Goal: Task Accomplishment & Management: Manage account settings

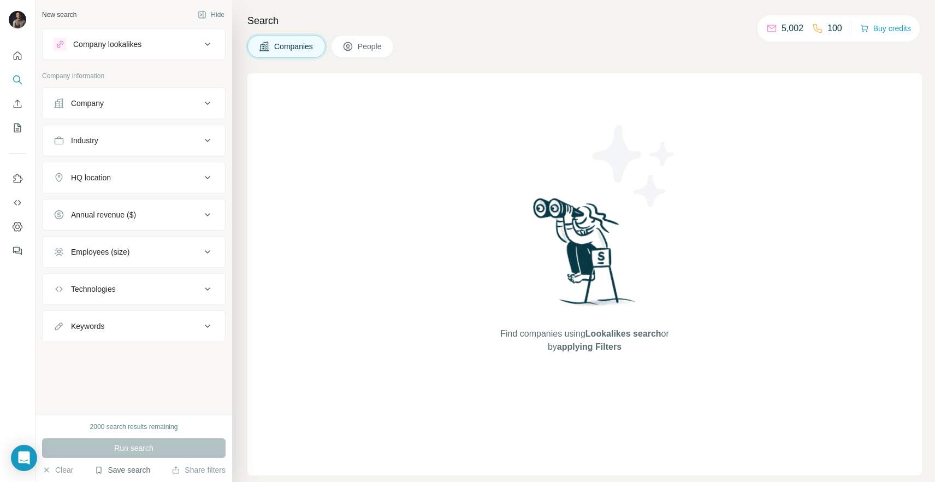
click at [131, 469] on button "Save search" at bounding box center [122, 469] width 56 height 11
click at [144, 457] on div "View my saved searches" at bounding box center [153, 451] width 115 height 22
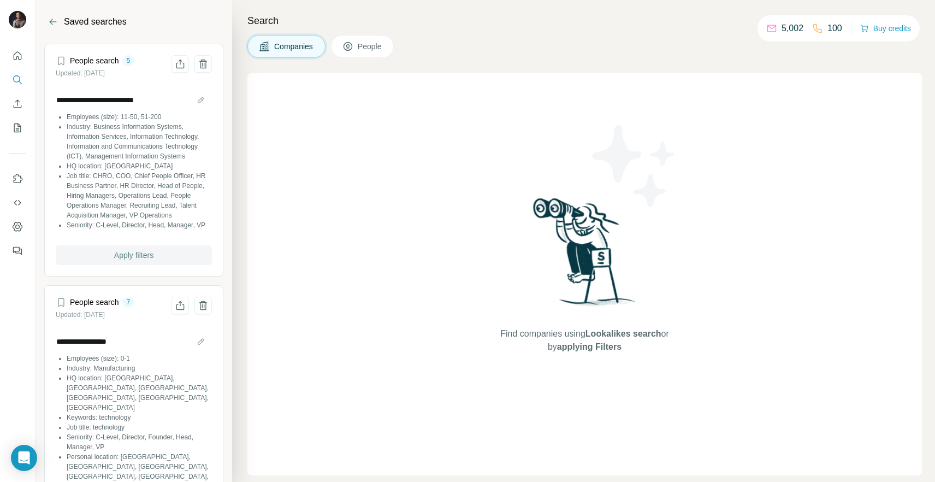
click at [130, 261] on span "Apply filters" at bounding box center [133, 255] width 39 height 11
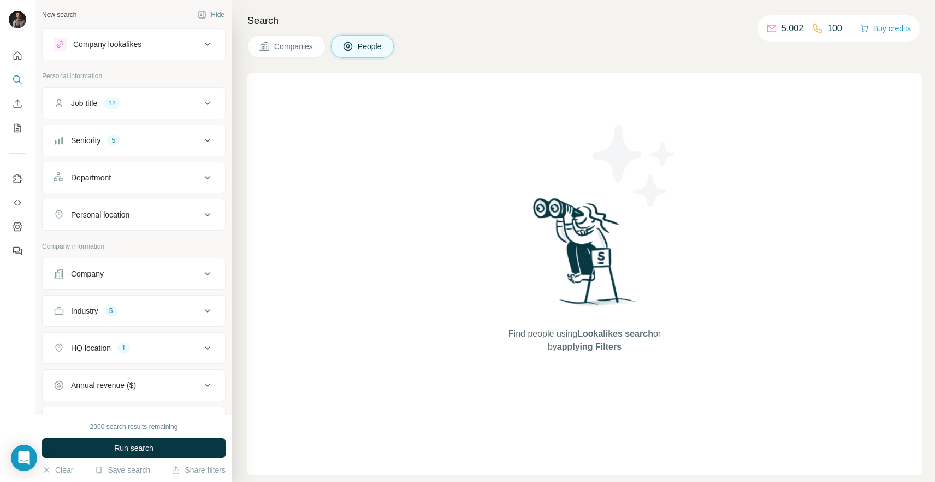
click at [210, 103] on icon at bounding box center [207, 103] width 13 height 13
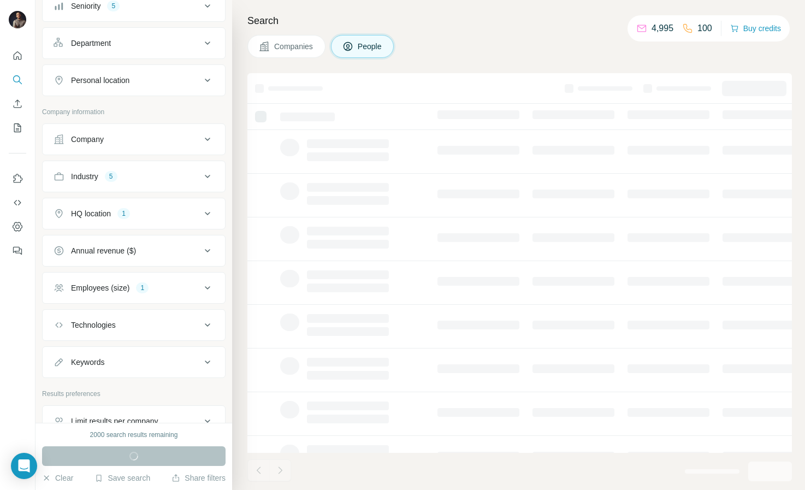
scroll to position [199, 0]
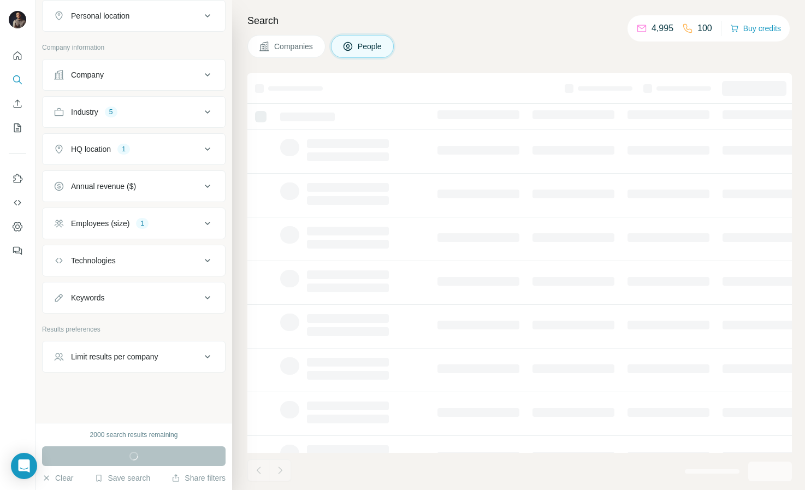
click at [158, 359] on div "Limit results per company" at bounding box center [114, 356] width 87 height 11
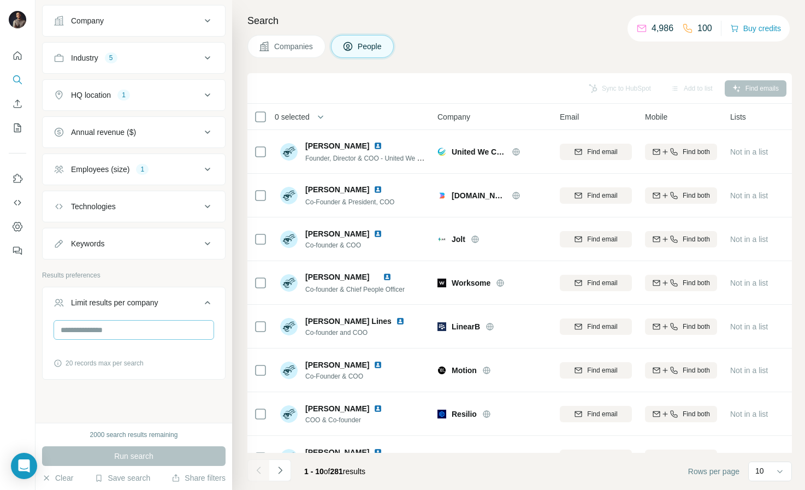
scroll to position [260, 0]
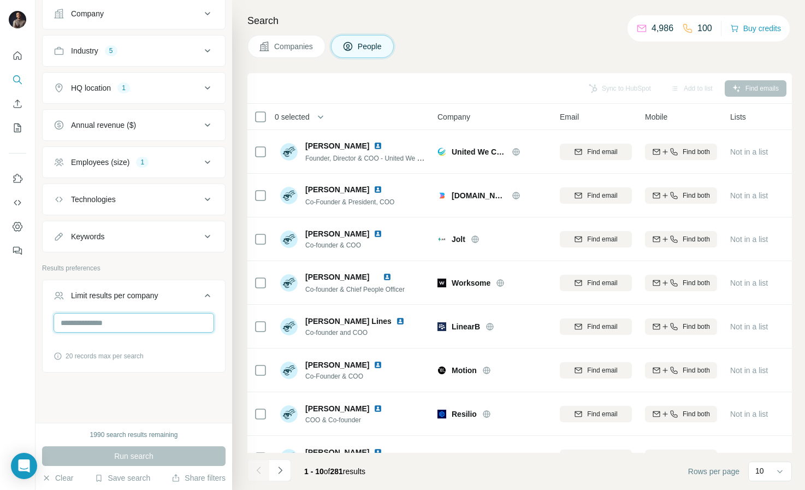
click at [151, 319] on input "number" at bounding box center [134, 323] width 161 height 20
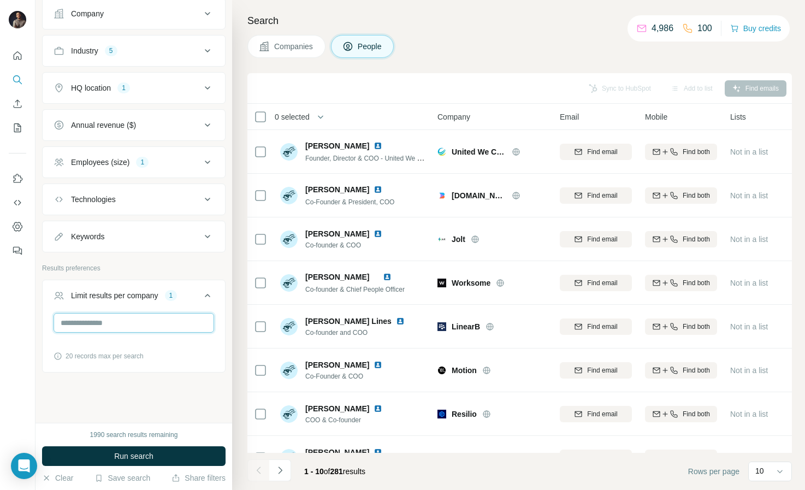
type input "**"
click at [184, 391] on div "New search Hide Company lookalikes Personal information Job title 12 Seniority …" at bounding box center [133, 211] width 197 height 423
click at [103, 314] on input "**" at bounding box center [134, 323] width 161 height 20
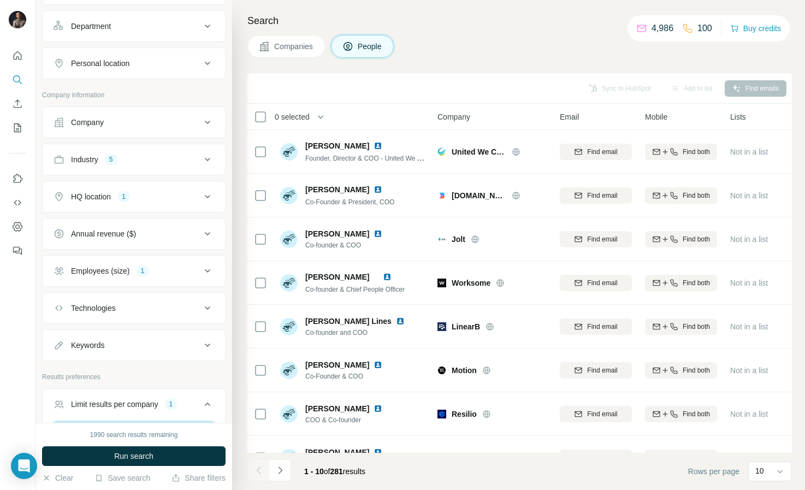
scroll to position [108, 0]
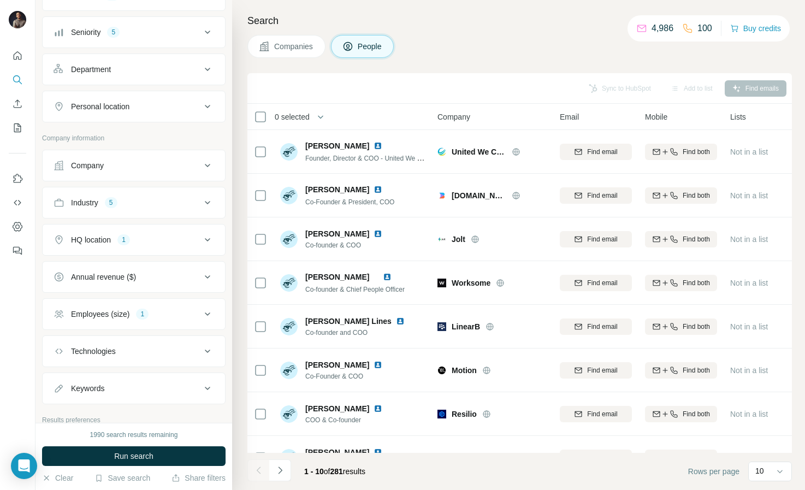
click at [166, 328] on div "Employees (size) 1" at bounding box center [133, 314] width 183 height 32
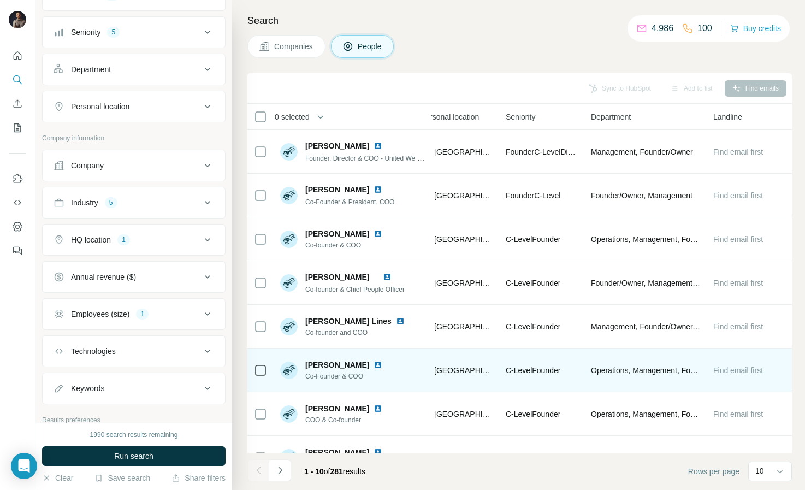
scroll to position [0, 0]
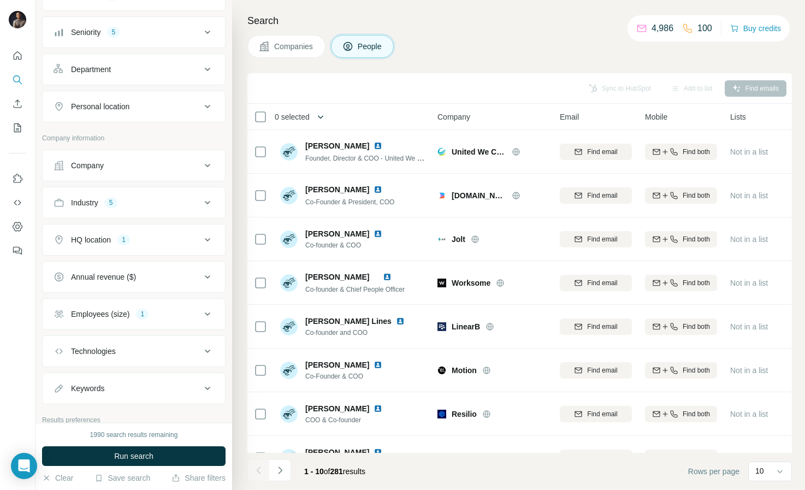
click at [318, 118] on button "button" at bounding box center [321, 117] width 22 height 22
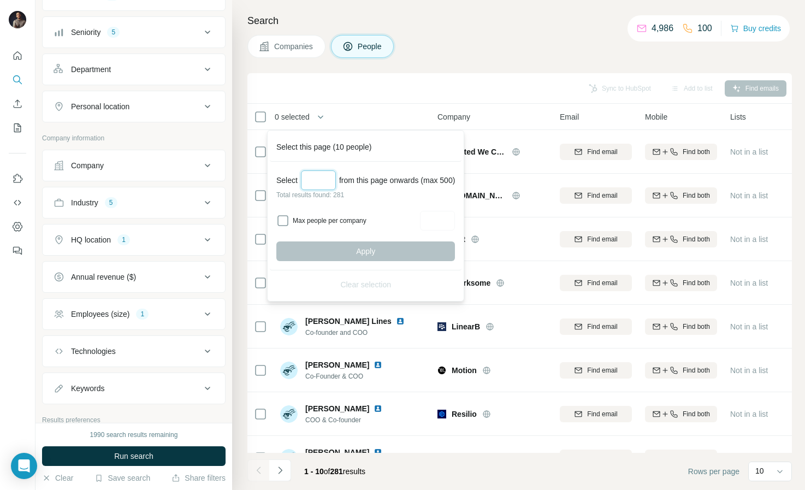
click at [328, 172] on input "Select a number (up to 500)" at bounding box center [318, 180] width 35 height 20
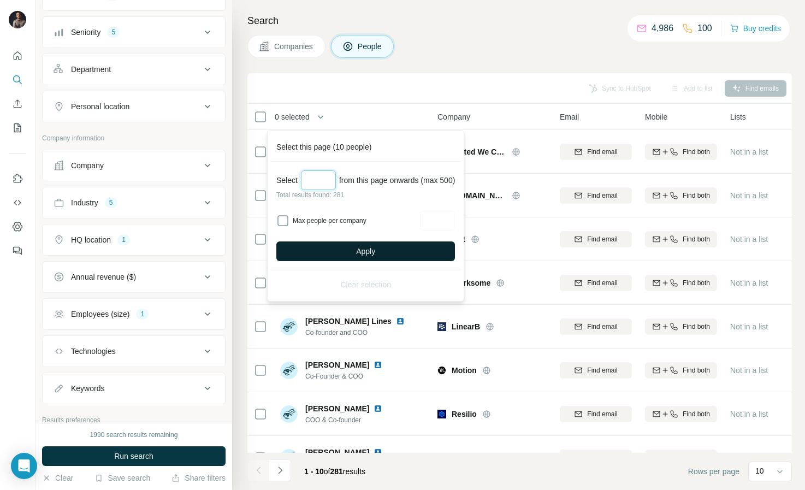
type input "***"
click at [402, 244] on button "Apply" at bounding box center [365, 251] width 179 height 20
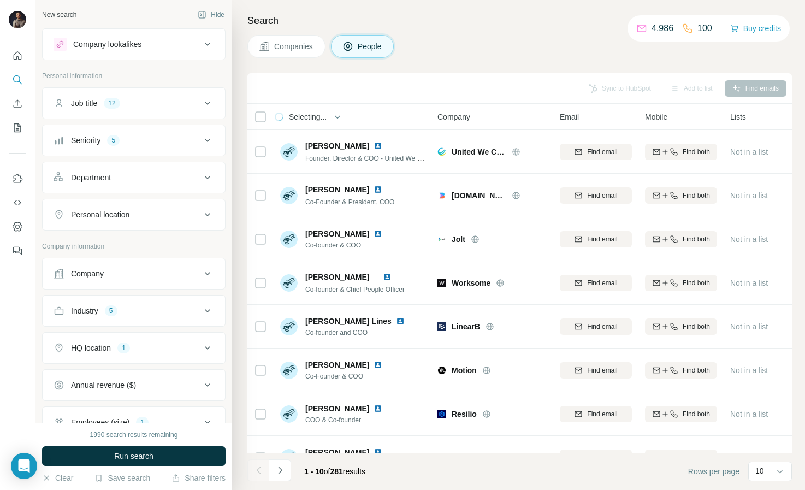
click at [208, 108] on icon at bounding box center [207, 103] width 13 height 13
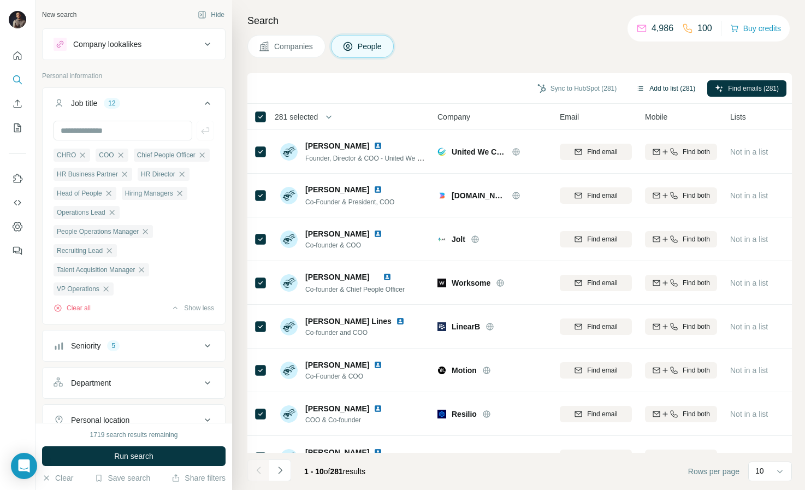
click at [661, 90] on button "Add to list (281)" at bounding box center [666, 88] width 74 height 16
click at [668, 85] on button "Add to list (281)" at bounding box center [666, 88] width 74 height 16
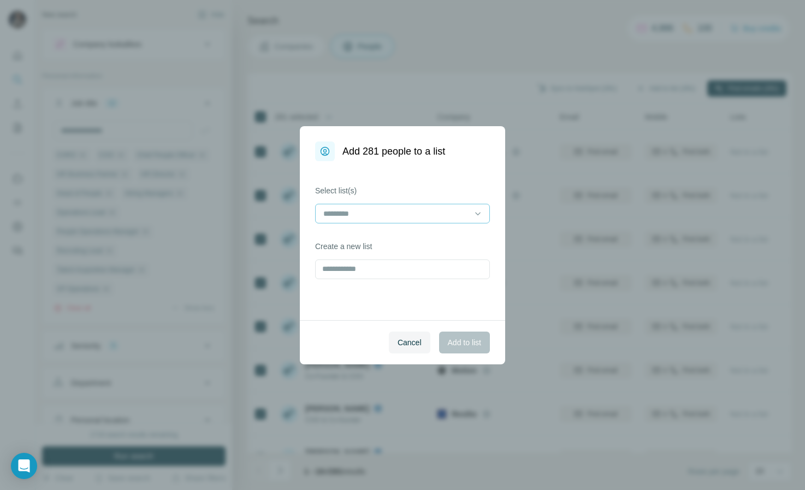
click at [390, 210] on input at bounding box center [395, 214] width 147 height 12
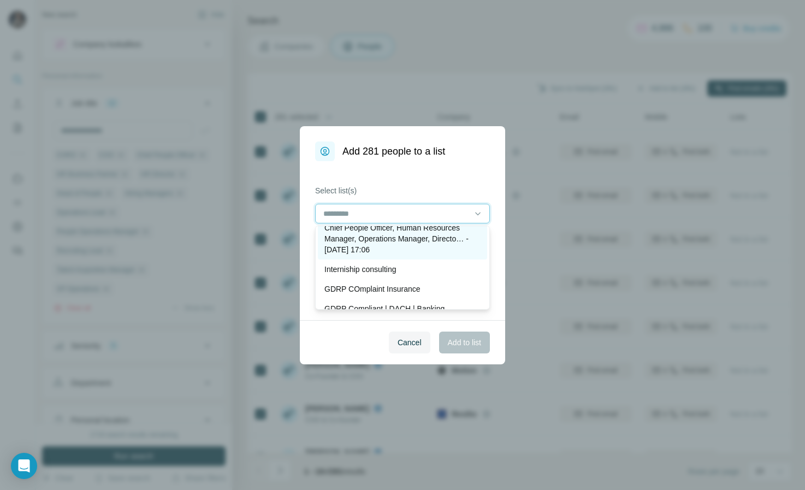
scroll to position [24, 0]
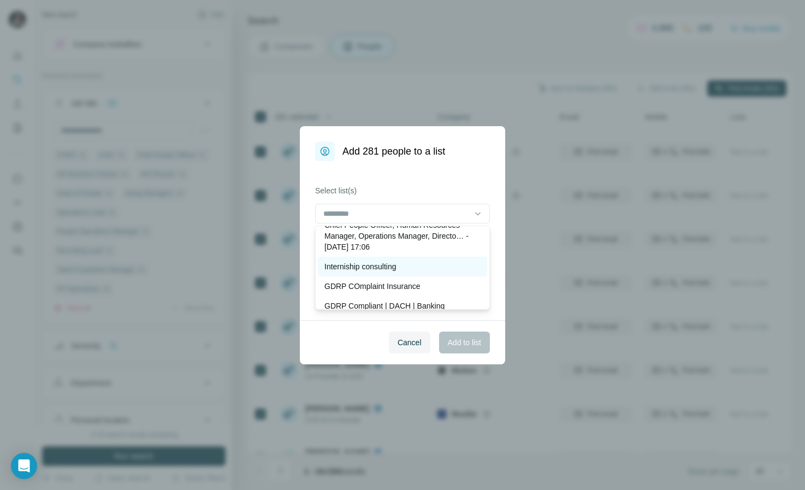
click at [374, 267] on p "Interniship consulting" at bounding box center [360, 266] width 72 height 11
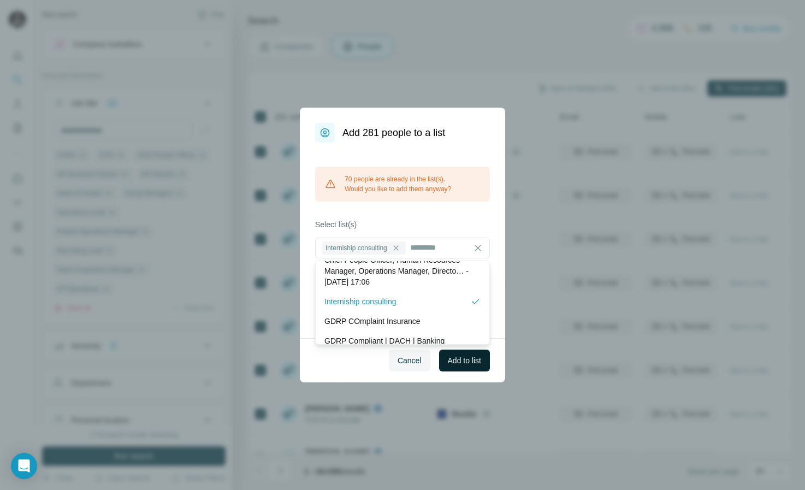
click at [471, 366] on button "Add to list" at bounding box center [464, 361] width 51 height 22
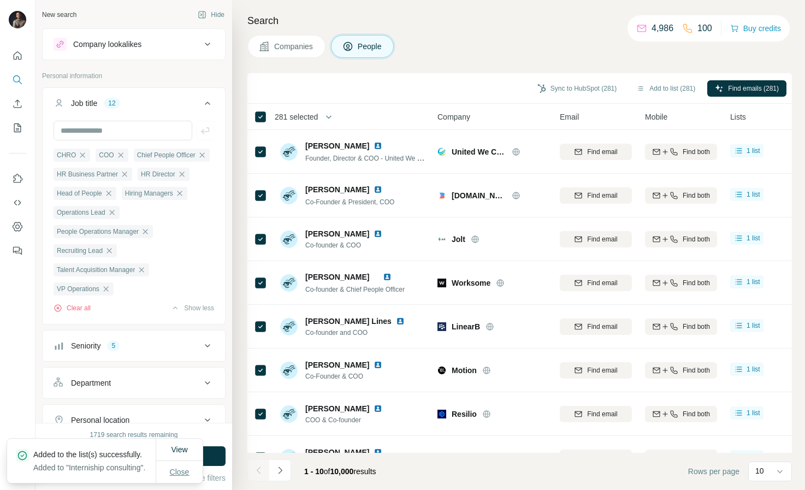
click at [176, 467] on span "Close" at bounding box center [180, 471] width 20 height 11
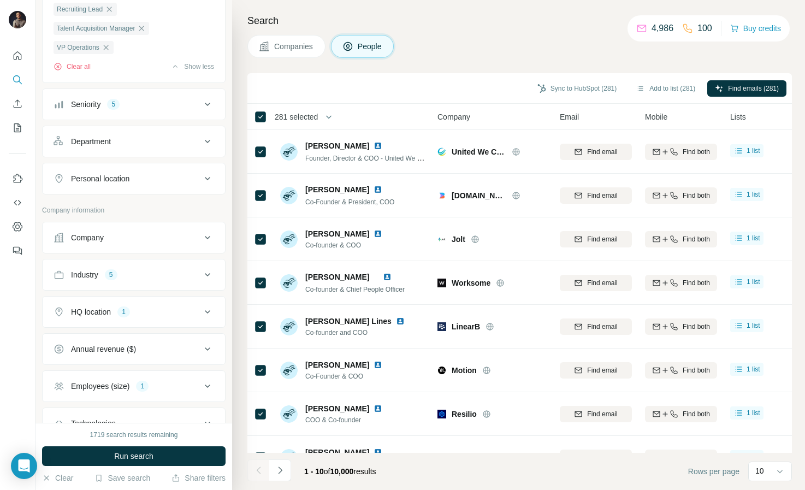
scroll to position [264, 0]
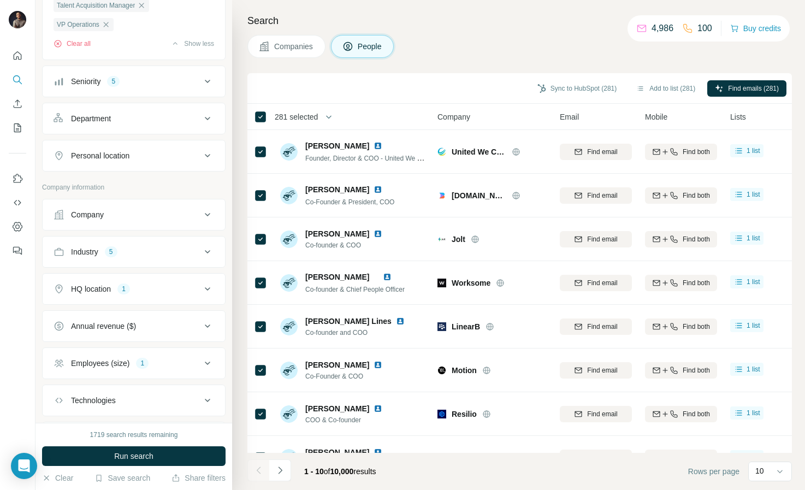
click at [168, 363] on div "Employees (size) 1" at bounding box center [127, 363] width 147 height 11
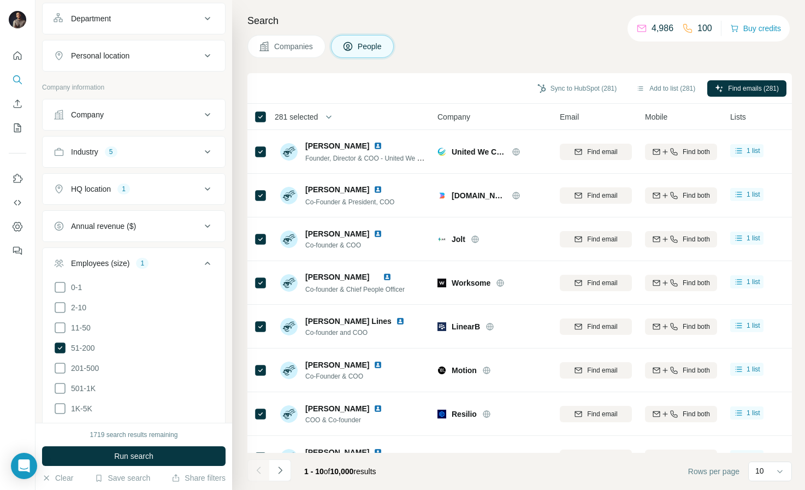
scroll to position [368, 0]
click at [61, 362] on icon at bounding box center [60, 364] width 13 height 13
click at [60, 344] on icon at bounding box center [60, 344] width 11 height 11
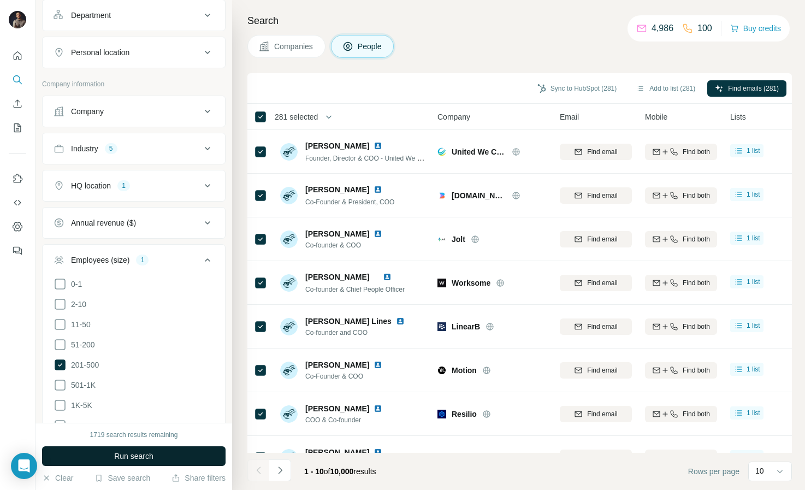
click at [135, 453] on span "Run search" at bounding box center [133, 456] width 39 height 11
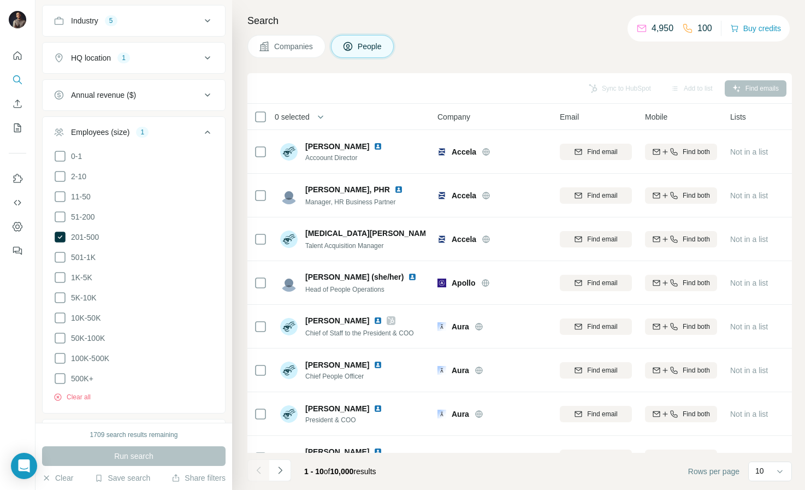
scroll to position [730, 0]
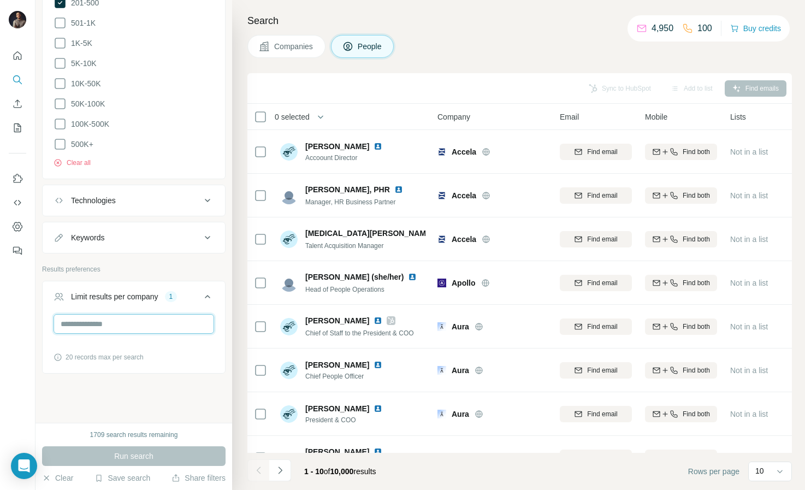
click at [105, 316] on input "**" at bounding box center [134, 324] width 161 height 20
drag, startPoint x: 112, startPoint y: 323, endPoint x: 64, endPoint y: 323, distance: 48.1
click at [66, 323] on input "**" at bounding box center [134, 324] width 161 height 20
type input "*"
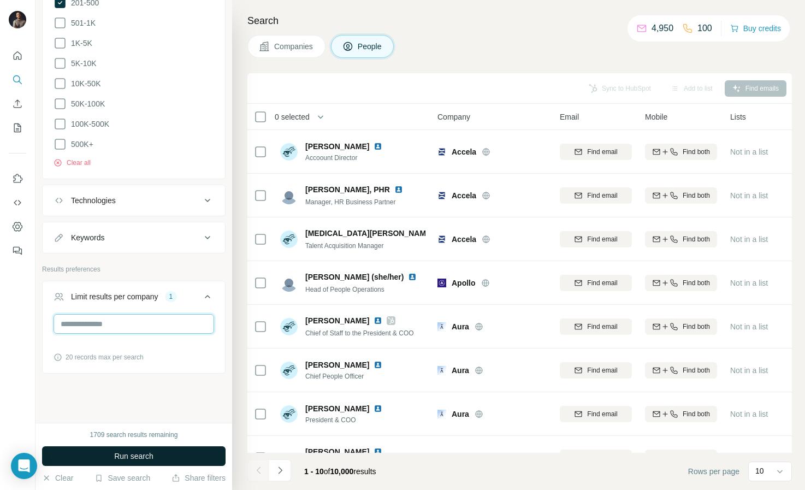
type input "**"
click at [143, 460] on span "Run search" at bounding box center [133, 456] width 39 height 11
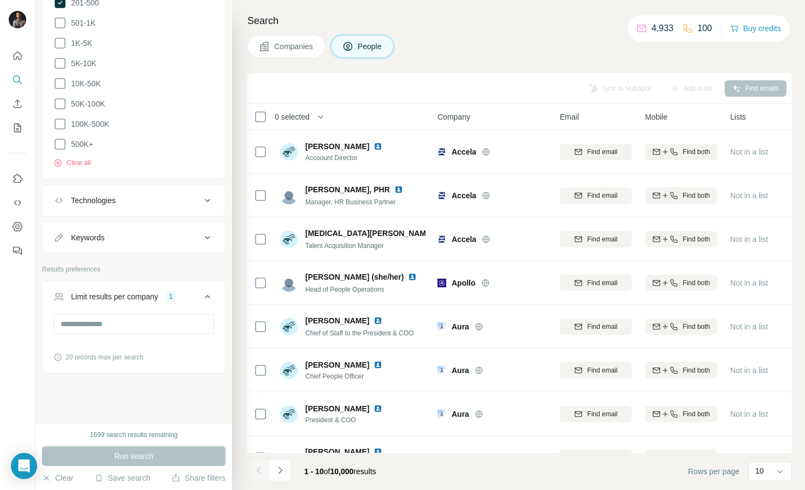
click at [301, 116] on span "0 selected" at bounding box center [292, 116] width 35 height 11
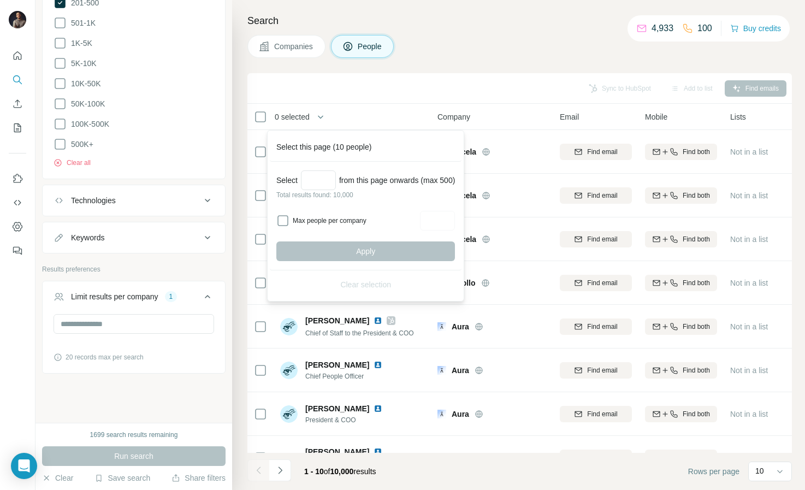
click at [323, 197] on p "Total results found: 10,000" at bounding box center [365, 195] width 179 height 10
click at [318, 176] on input "Select a number (up to 500)" at bounding box center [318, 180] width 35 height 20
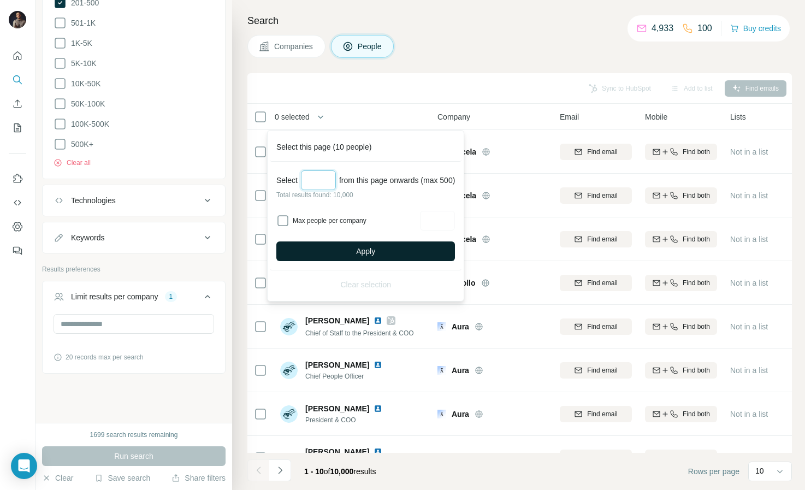
type input "***"
click at [367, 253] on span "Apply" at bounding box center [365, 251] width 19 height 11
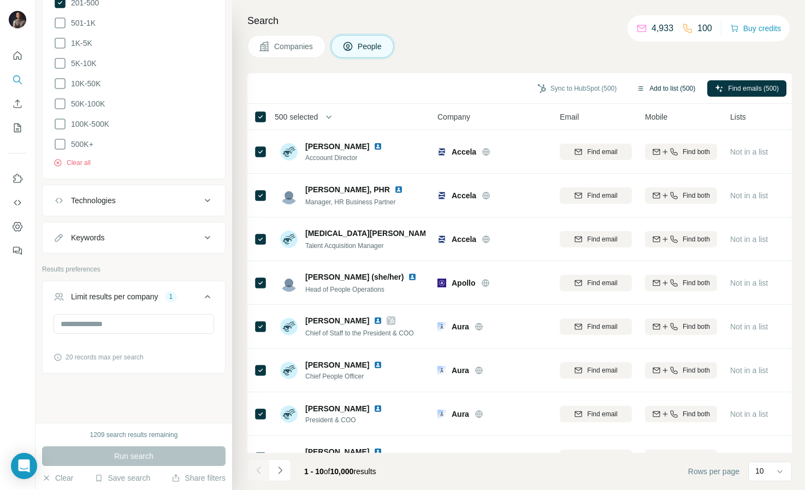
click at [664, 93] on button "Add to list (500)" at bounding box center [666, 88] width 74 height 16
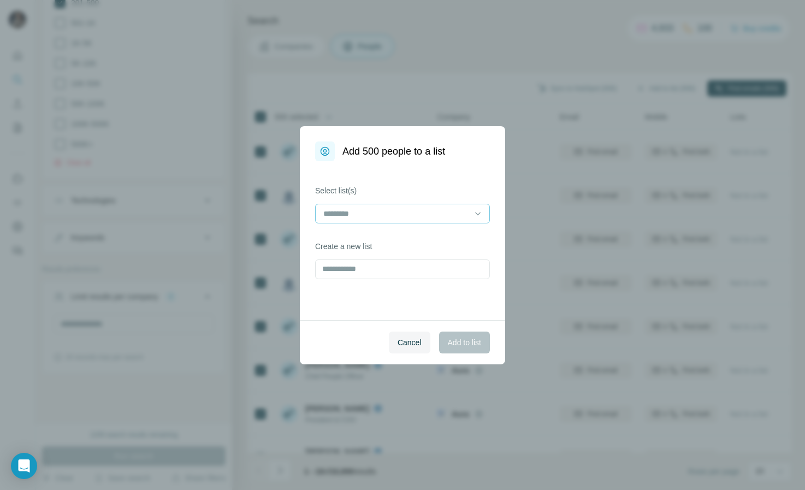
click at [401, 214] on input at bounding box center [395, 214] width 147 height 12
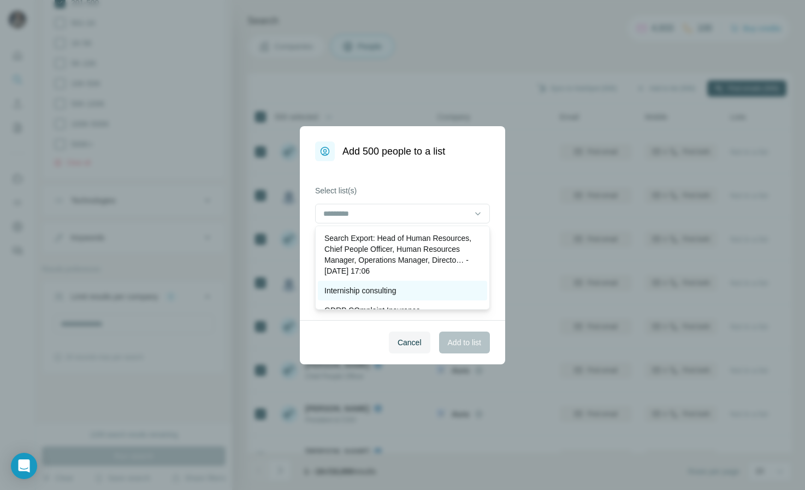
click at [366, 285] on p "Interniship consulting" at bounding box center [360, 290] width 72 height 11
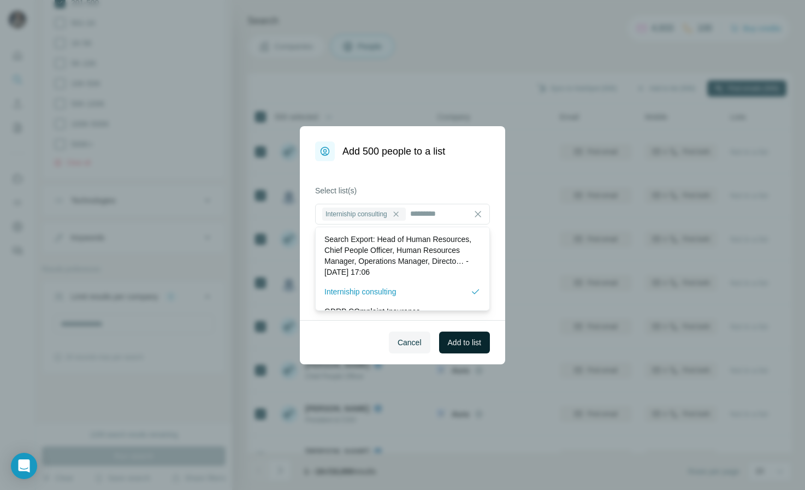
click at [457, 344] on span "Add to list" at bounding box center [464, 342] width 33 height 11
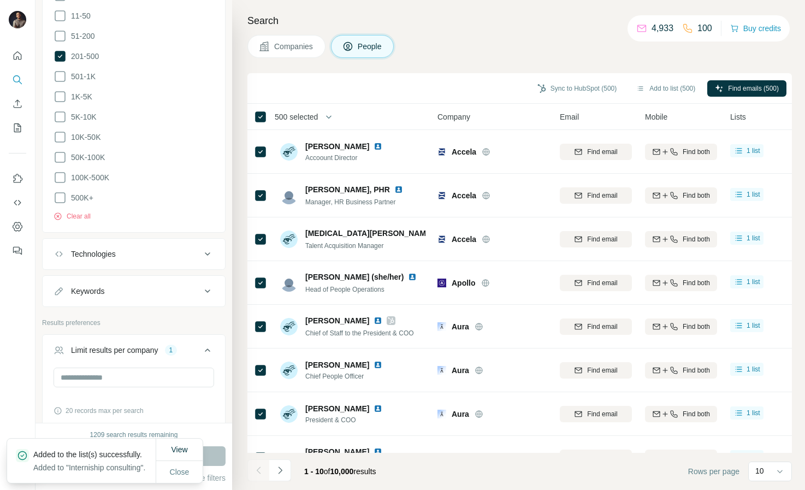
scroll to position [661, 0]
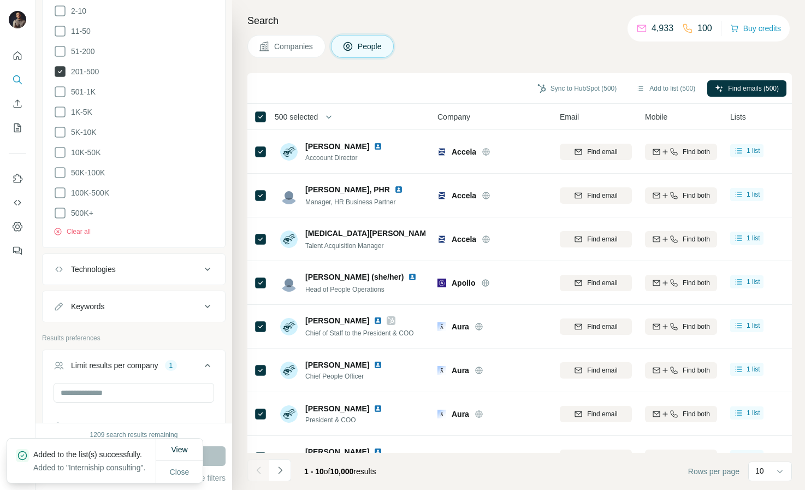
click at [57, 73] on icon at bounding box center [60, 71] width 11 height 11
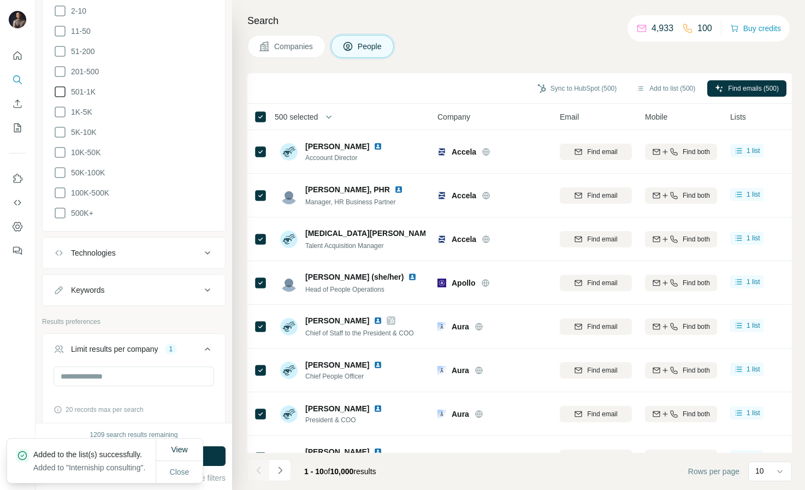
click at [58, 86] on icon at bounding box center [60, 91] width 13 height 13
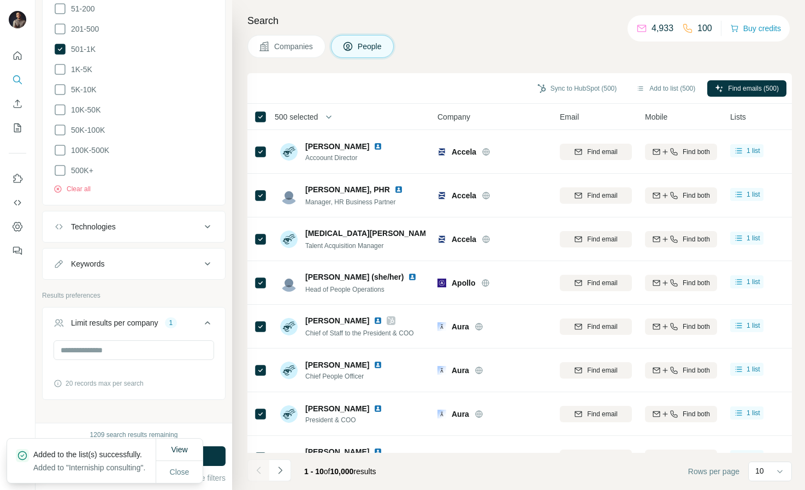
scroll to position [730, 0]
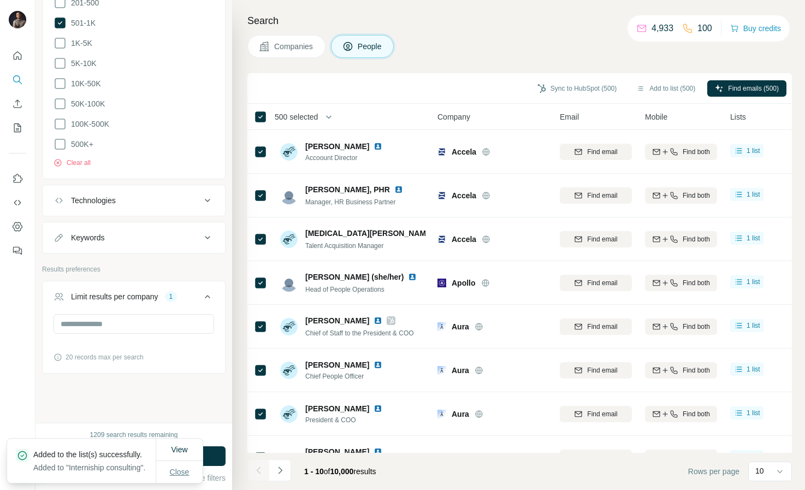
click at [174, 469] on span "Close" at bounding box center [180, 471] width 20 height 11
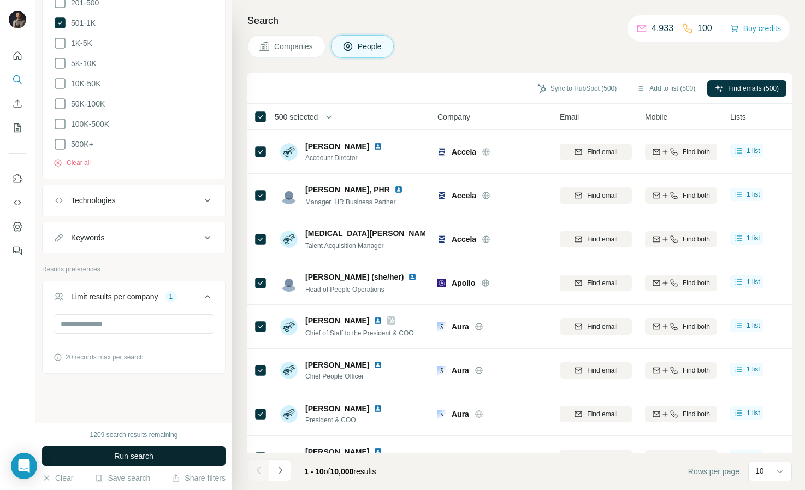
click at [152, 449] on button "Run search" at bounding box center [133, 456] width 183 height 20
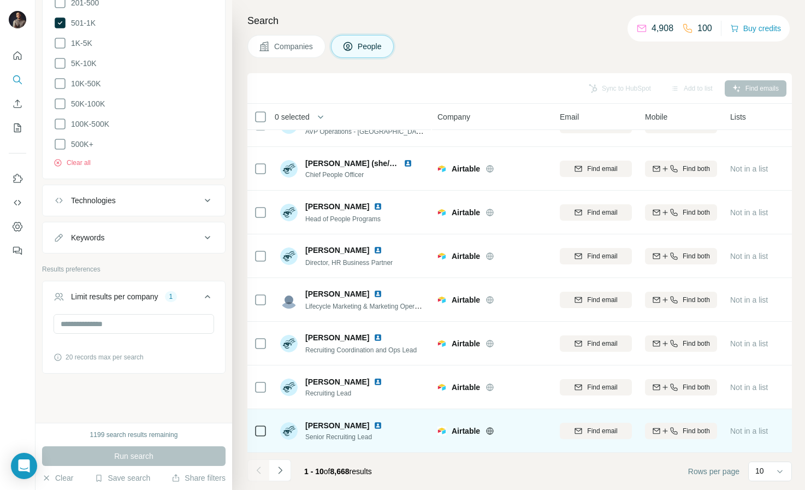
scroll to position [0, 0]
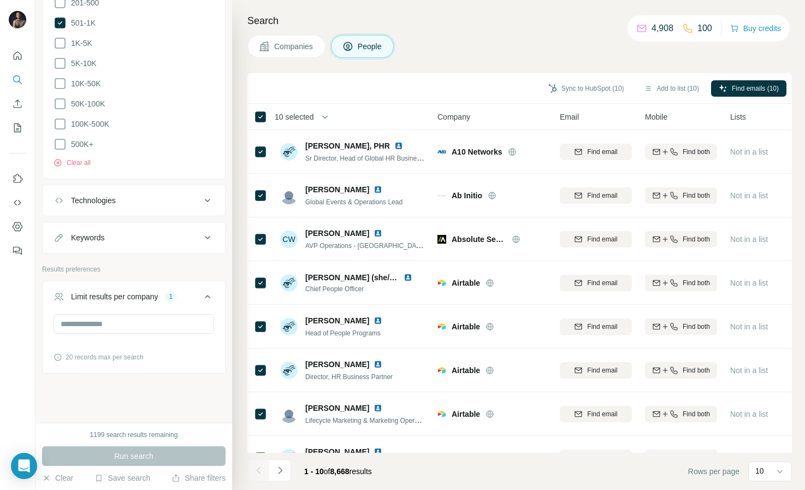
click at [318, 115] on button "button" at bounding box center [325, 117] width 22 height 22
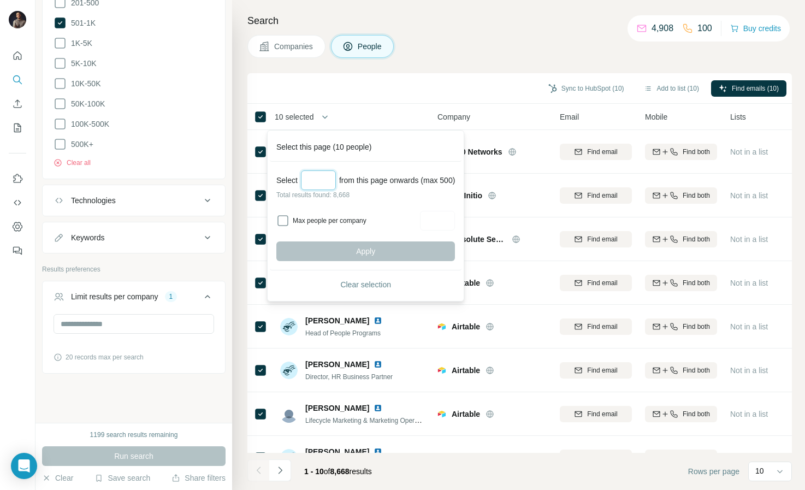
click at [321, 185] on input "Select a number (up to 500)" at bounding box center [318, 180] width 35 height 20
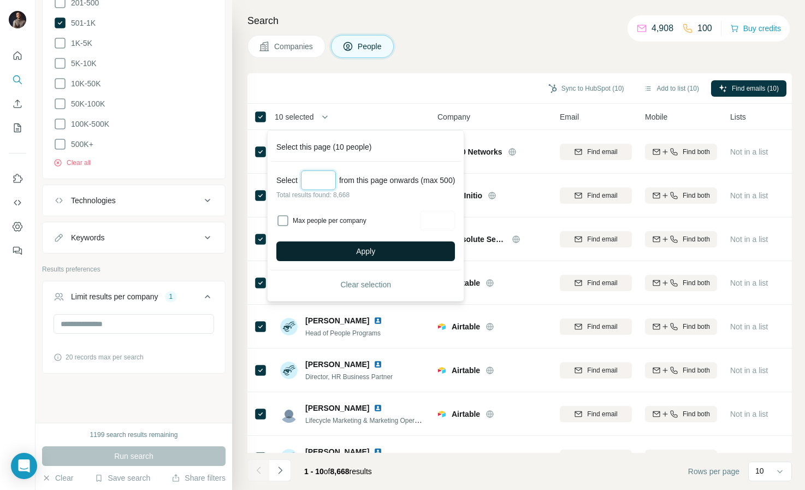
type input "***"
click at [346, 246] on button "Apply" at bounding box center [365, 251] width 179 height 20
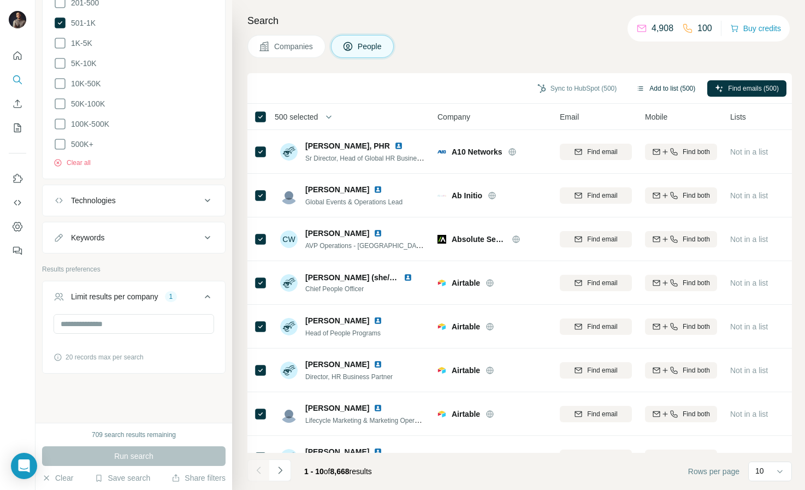
click at [664, 85] on button "Add to list (500)" at bounding box center [666, 88] width 74 height 16
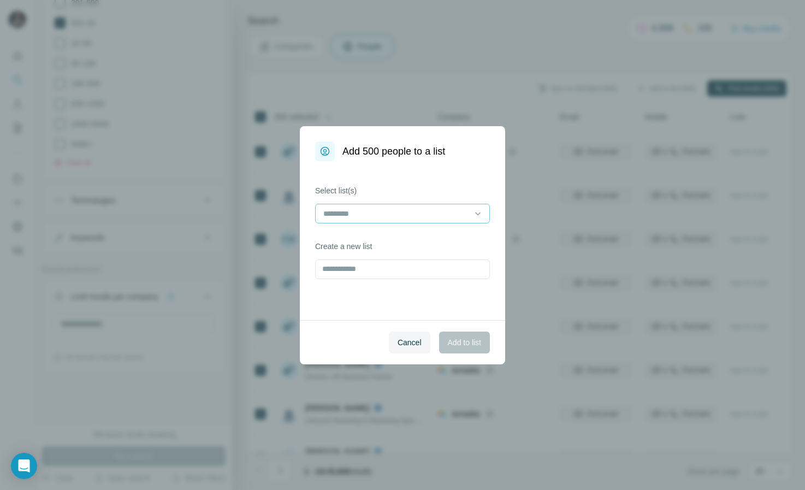
click at [424, 208] on input at bounding box center [395, 214] width 147 height 12
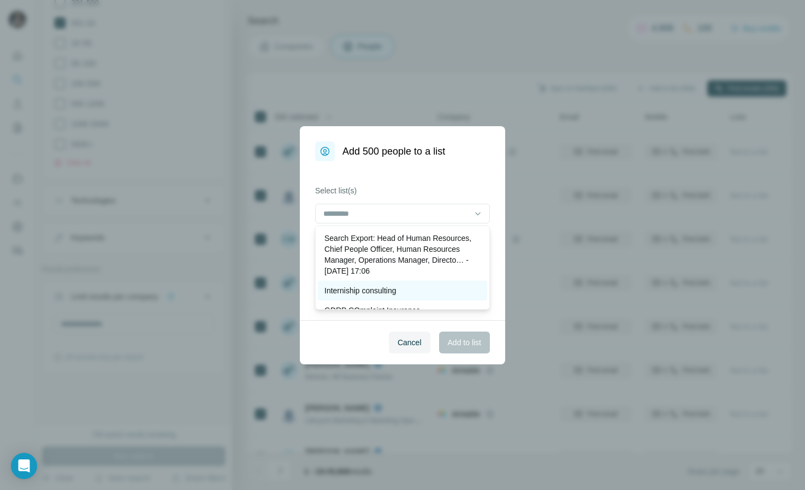
click at [375, 285] on p "Interniship consulting" at bounding box center [360, 290] width 72 height 11
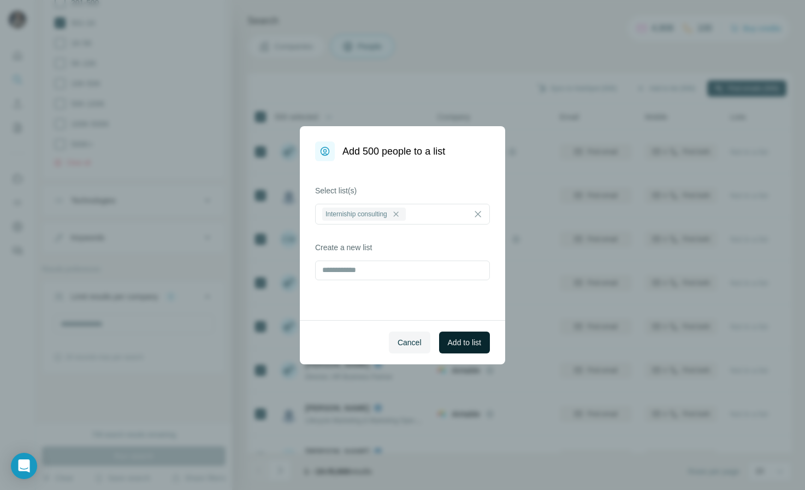
click at [470, 347] on button "Add to list" at bounding box center [464, 343] width 51 height 22
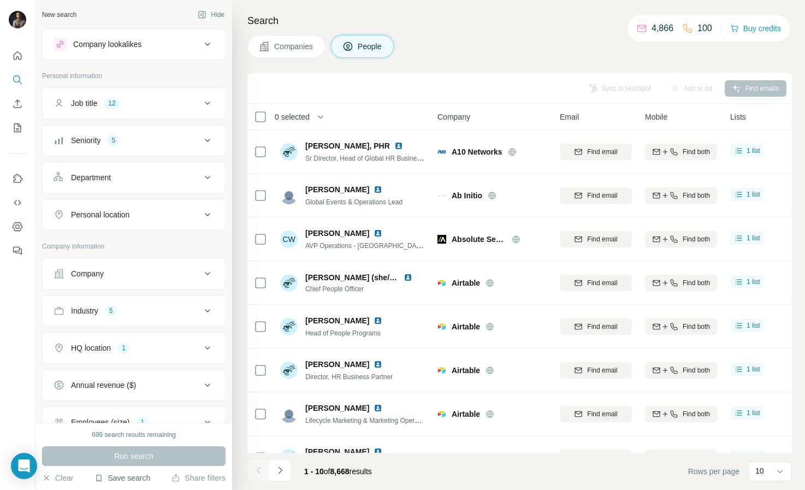
click at [121, 476] on button "Save search" at bounding box center [122, 477] width 56 height 11
click at [141, 459] on div "View my saved searches" at bounding box center [153, 459] width 115 height 22
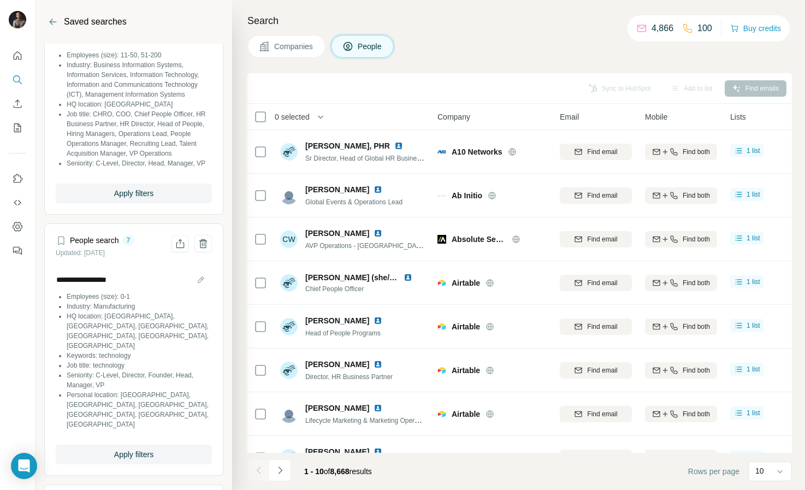
scroll to position [63, 0]
click at [176, 443] on button "Apply filters" at bounding box center [134, 453] width 156 height 20
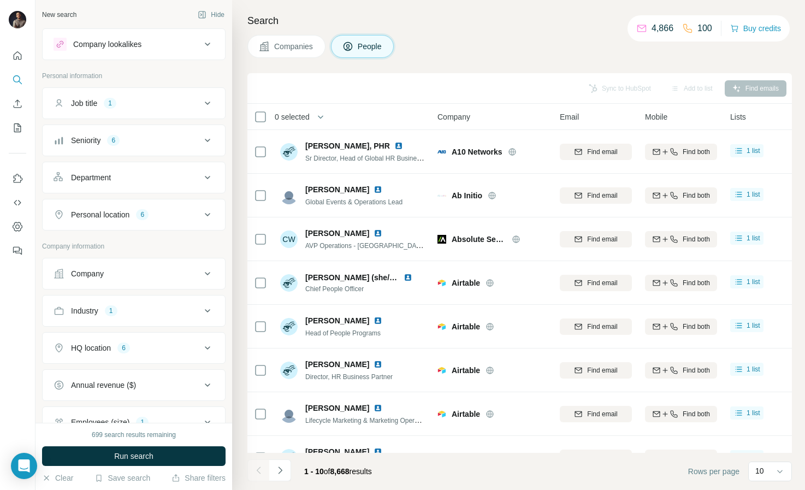
click at [207, 102] on icon at bounding box center [207, 103] width 13 height 13
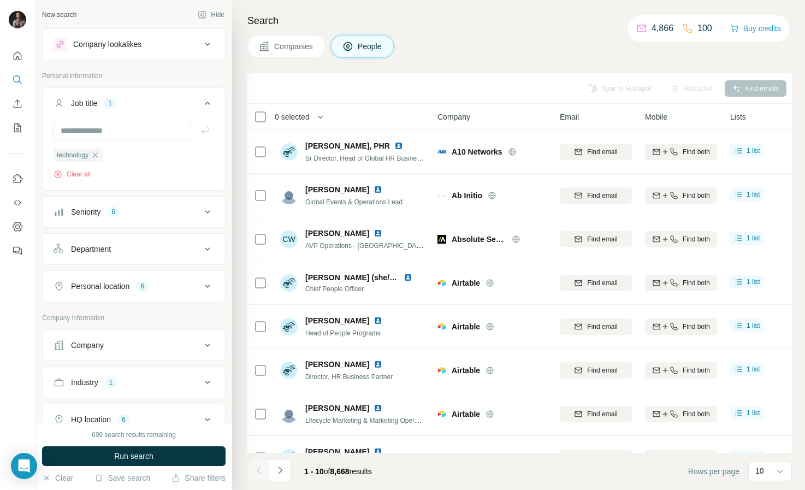
click at [198, 209] on div "Seniority 6" at bounding box center [127, 211] width 147 height 11
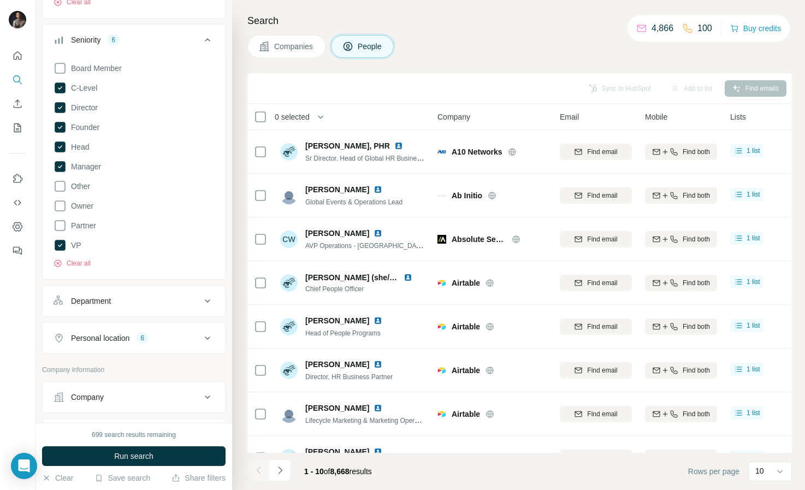
scroll to position [180, 0]
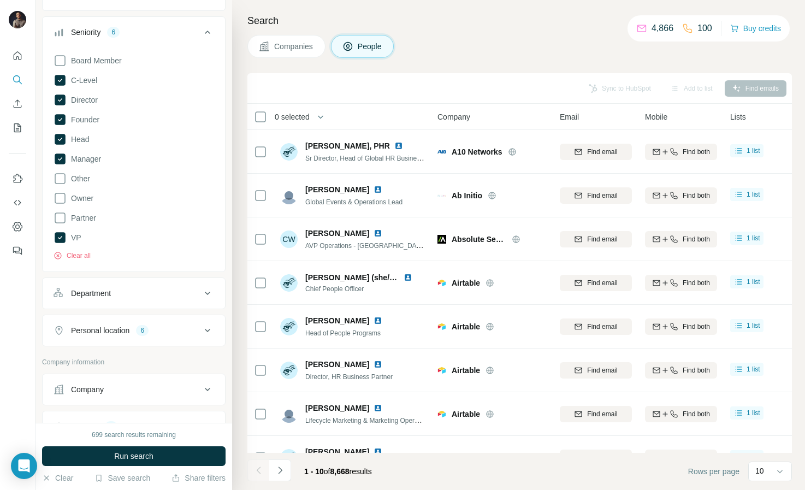
click at [209, 331] on icon at bounding box center [207, 330] width 13 height 13
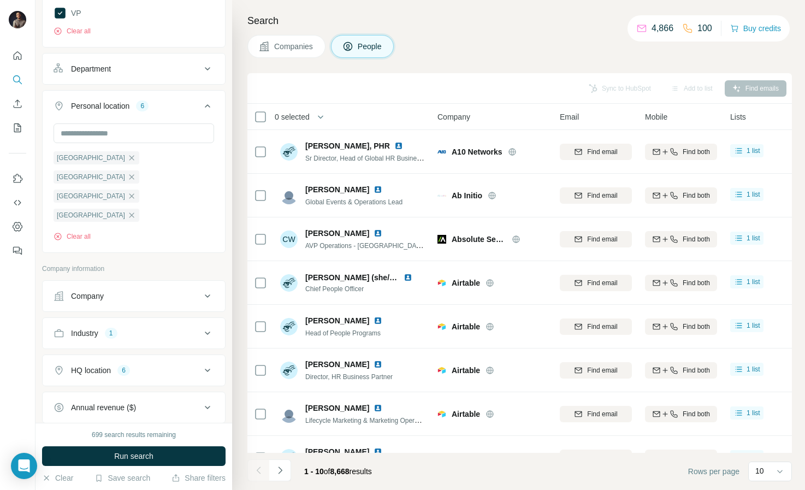
scroll to position [403, 0]
click at [206, 321] on button "Industry 1" at bounding box center [134, 334] width 182 height 26
click at [109, 382] on icon "button" at bounding box center [104, 386] width 9 height 9
click at [138, 356] on input at bounding box center [128, 362] width 135 height 12
click at [129, 356] on input at bounding box center [128, 362] width 135 height 12
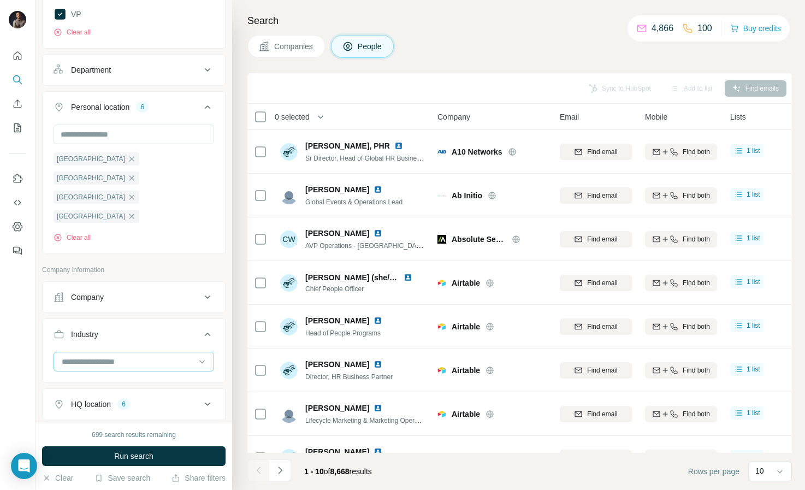
click at [129, 356] on input at bounding box center [128, 362] width 135 height 12
type input "*******"
click at [129, 356] on input "*******" at bounding box center [128, 362] width 135 height 12
click at [167, 356] on input at bounding box center [128, 362] width 135 height 12
type input "******"
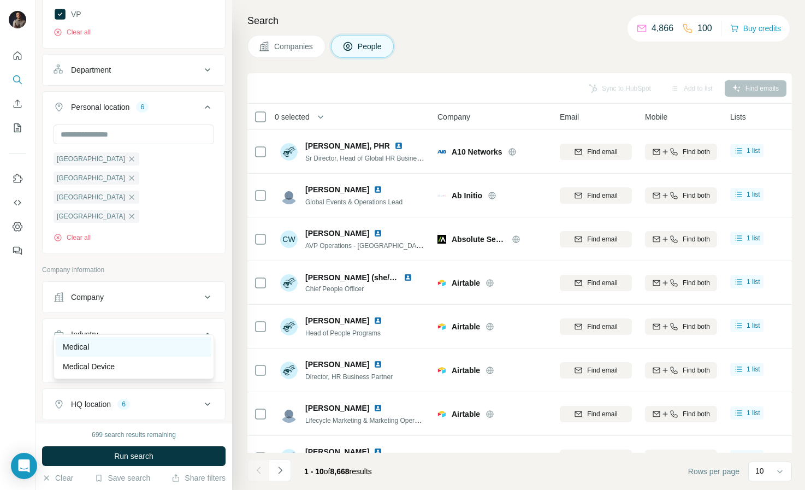
click at [93, 339] on div "Medical" at bounding box center [133, 347] width 155 height 20
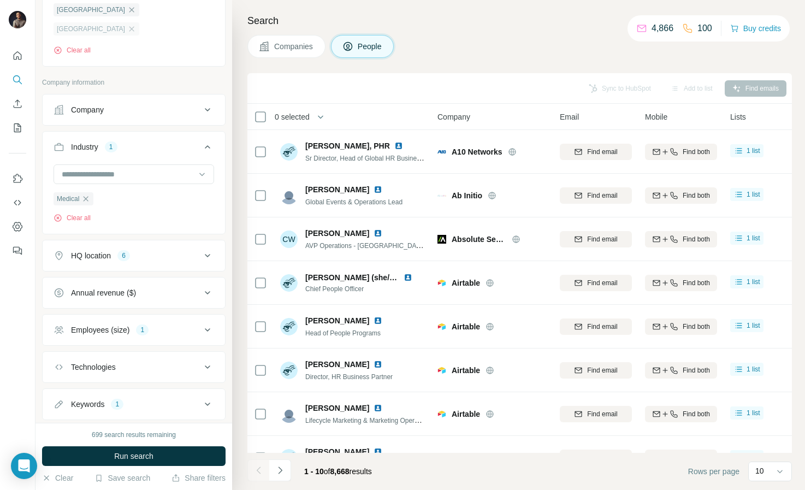
scroll to position [658, 0]
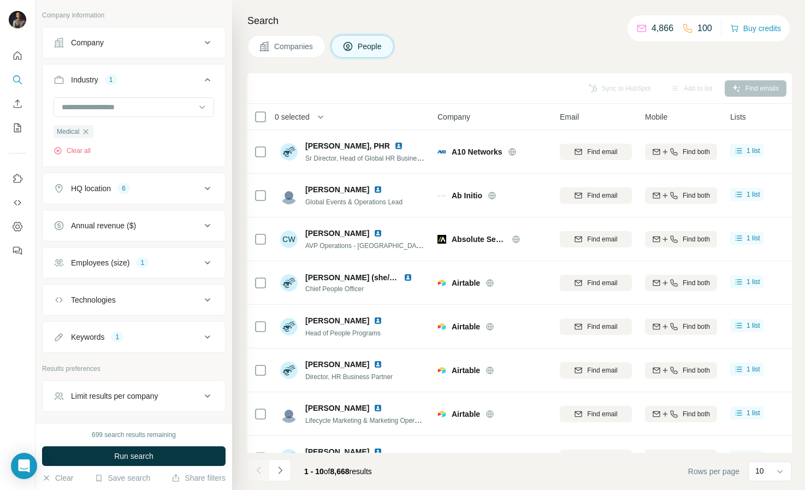
click at [86, 332] on div "Keywords" at bounding box center [87, 337] width 33 height 11
click at [99, 384] on icon "button" at bounding box center [95, 388] width 9 height 9
click at [187, 257] on div "Employees (size) 1" at bounding box center [127, 262] width 147 height 11
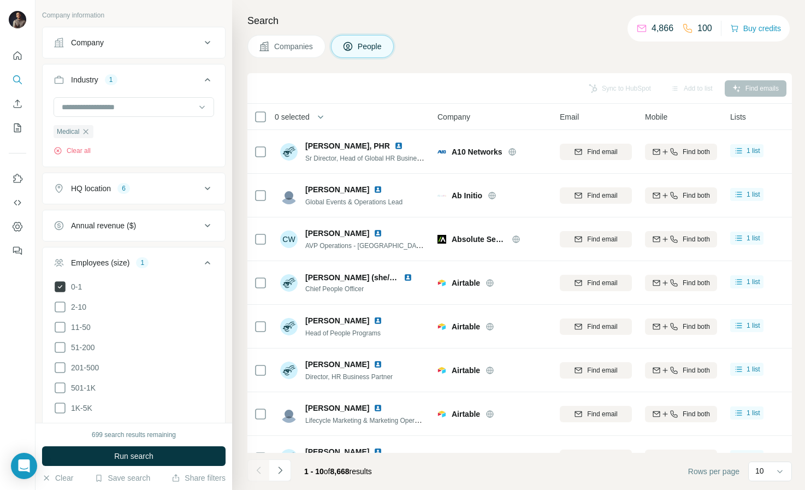
click at [60, 285] on icon at bounding box center [60, 286] width 4 height 3
click at [60, 361] on icon at bounding box center [60, 367] width 13 height 13
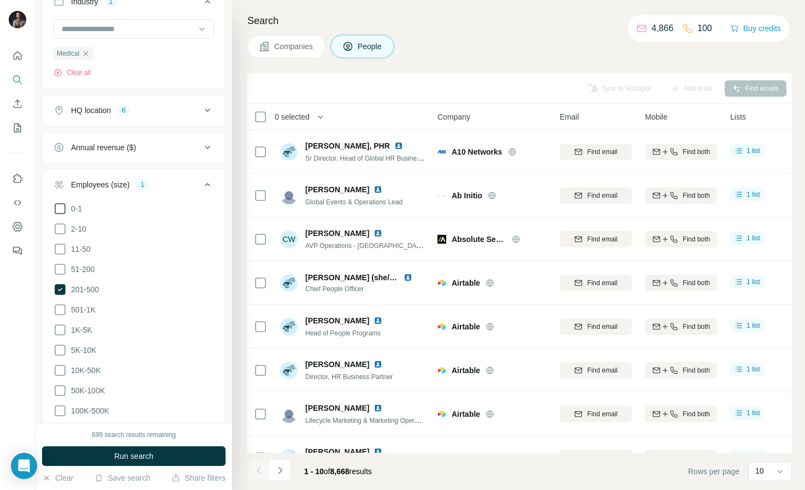
scroll to position [736, 0]
click at [119, 459] on span "Run search" at bounding box center [133, 456] width 39 height 11
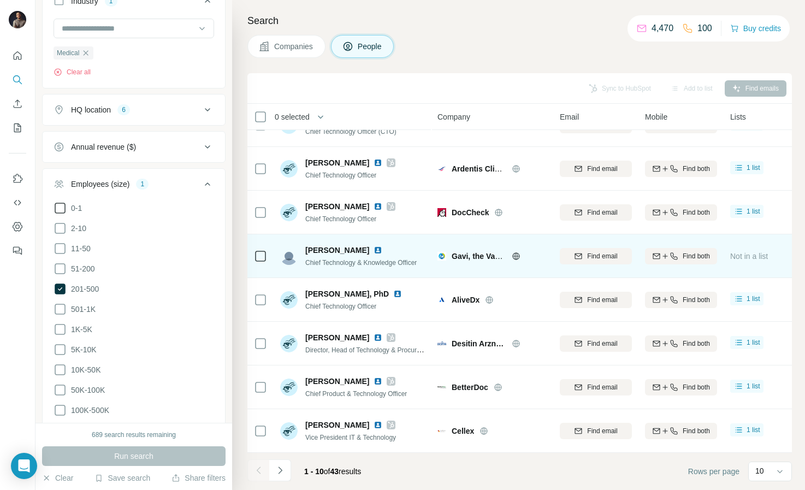
scroll to position [114, 21]
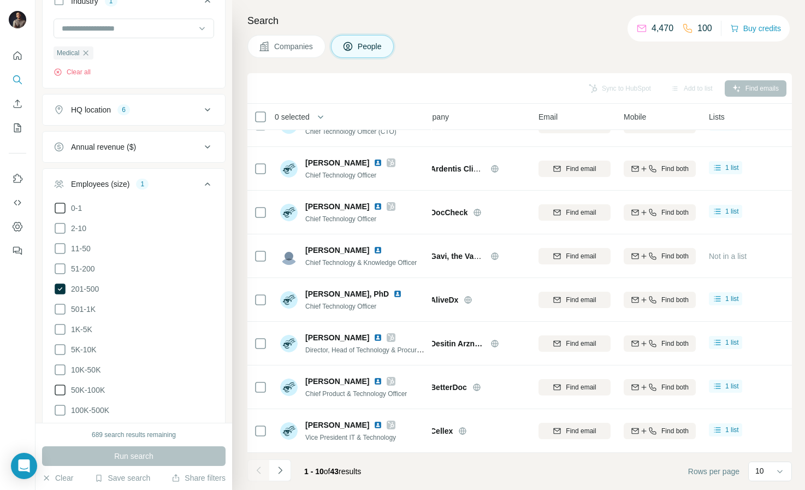
click at [100, 384] on span "50K-100K" at bounding box center [86, 389] width 38 height 11
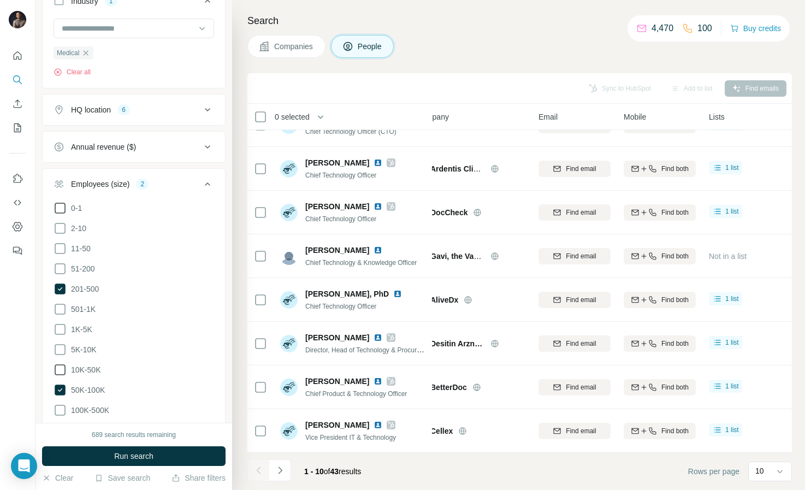
click at [66, 363] on icon at bounding box center [60, 369] width 13 height 13
click at [60, 343] on icon at bounding box center [60, 349] width 13 height 13
click at [59, 287] on icon at bounding box center [60, 288] width 4 height 3
click at [103, 448] on button "Run search" at bounding box center [133, 456] width 183 height 20
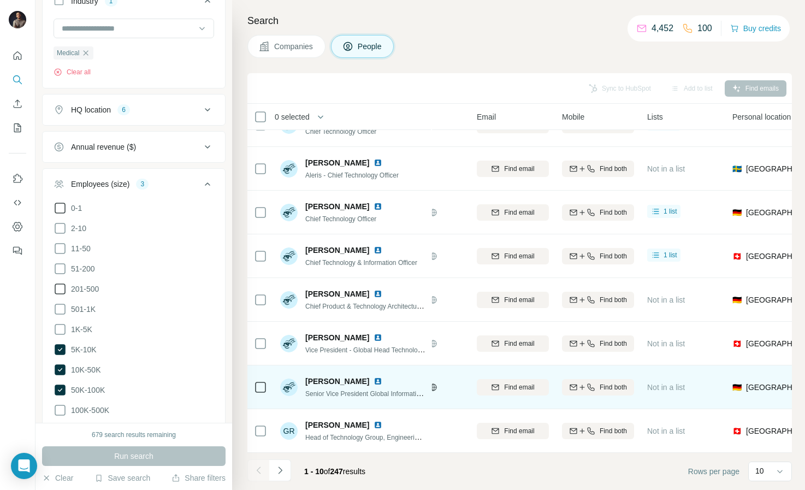
scroll to position [114, 84]
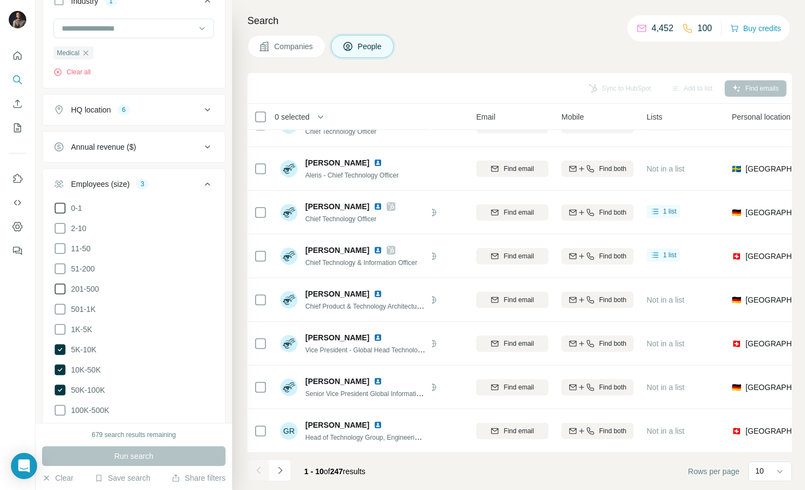
click at [283, 117] on span "0 selected" at bounding box center [292, 116] width 35 height 11
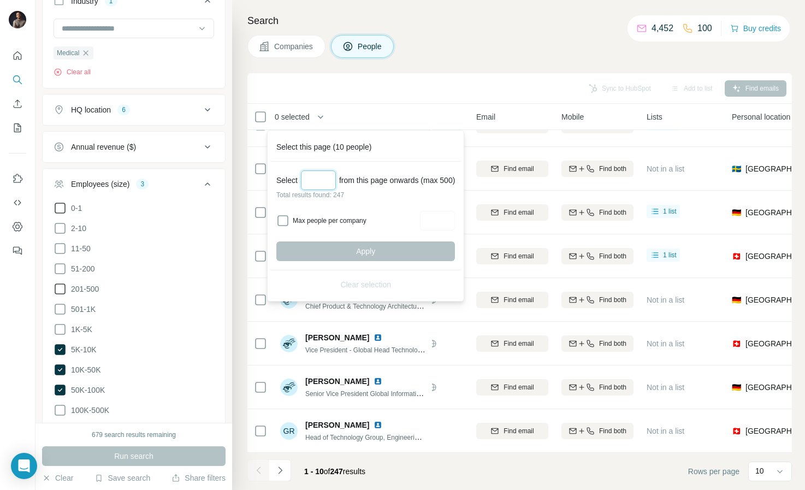
click at [318, 177] on input "Select a number (up to 500)" at bounding box center [318, 180] width 35 height 20
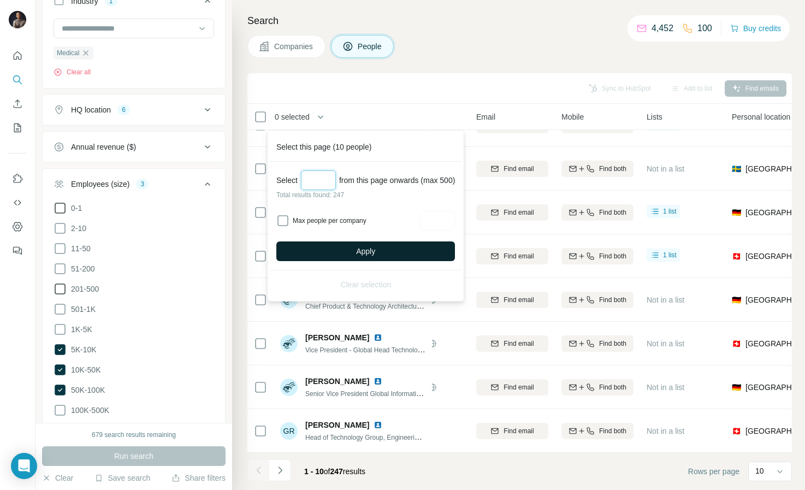
type input "***"
click at [373, 252] on span "Apply" at bounding box center [365, 251] width 19 height 11
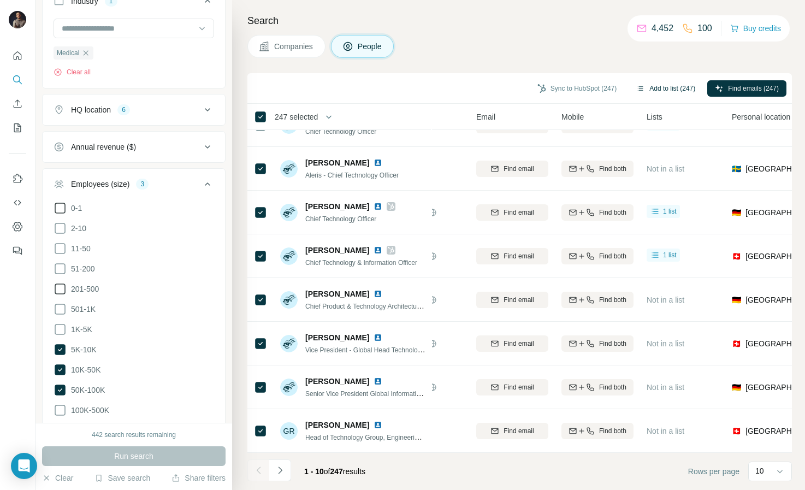
click at [671, 90] on button "Add to list (247)" at bounding box center [666, 88] width 74 height 16
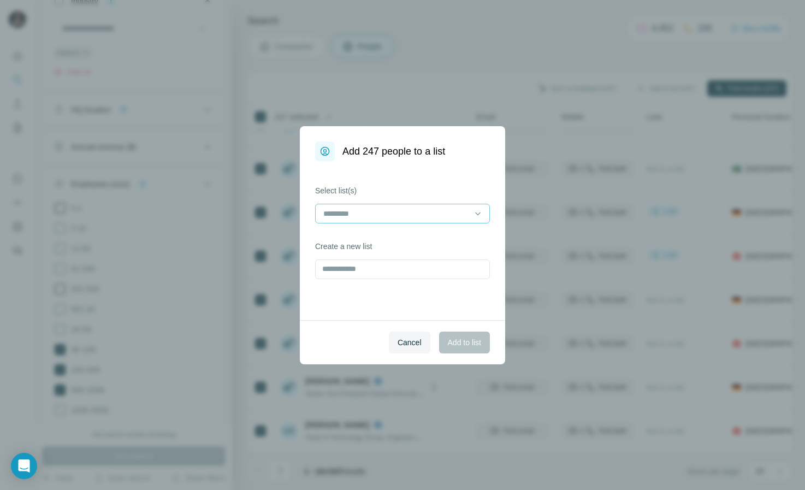
click at [360, 222] on div at bounding box center [402, 214] width 175 height 20
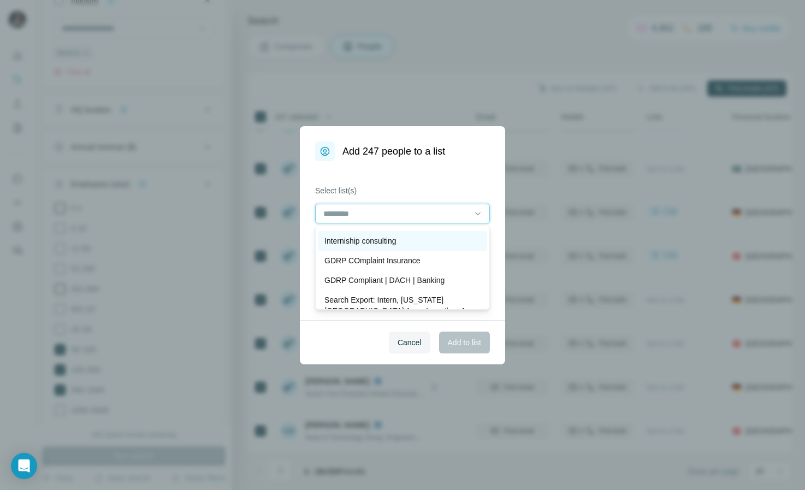
scroll to position [37, 0]
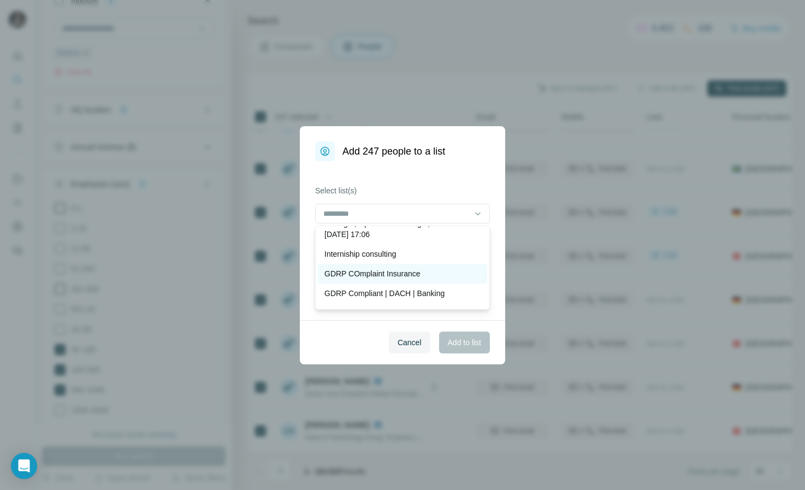
click at [404, 276] on p "GDRP COmplaint Insurance" at bounding box center [372, 273] width 96 height 11
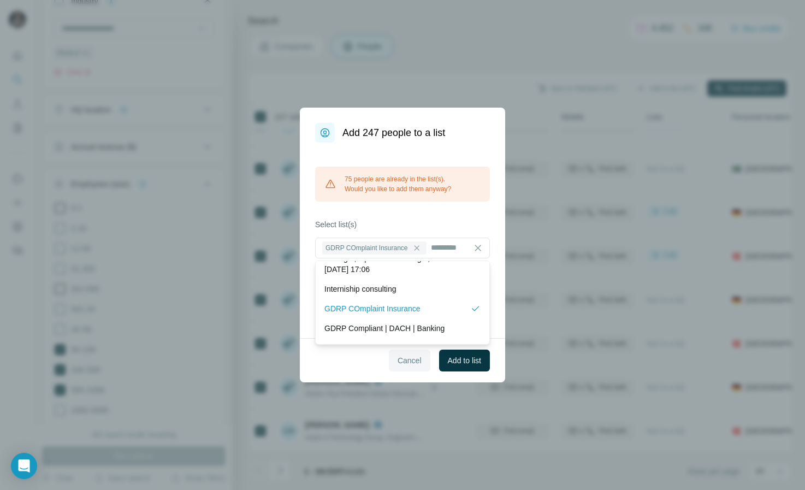
click at [413, 362] on span "Cancel" at bounding box center [410, 360] width 24 height 11
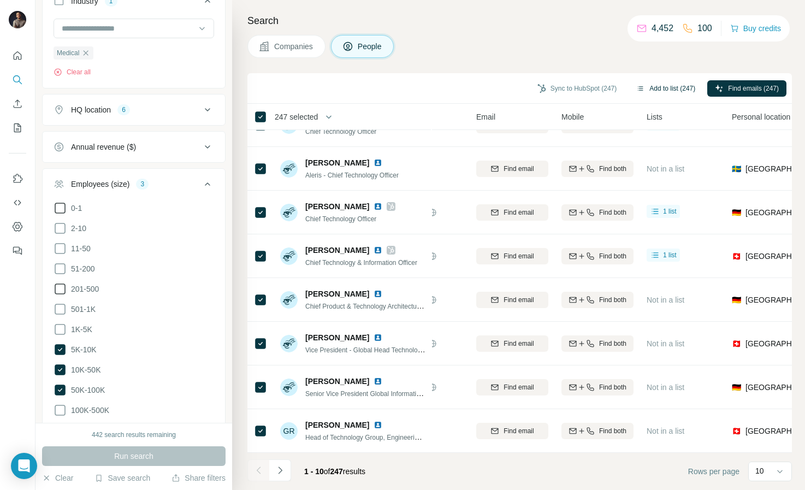
click at [672, 90] on button "Add to list (247)" at bounding box center [666, 88] width 74 height 16
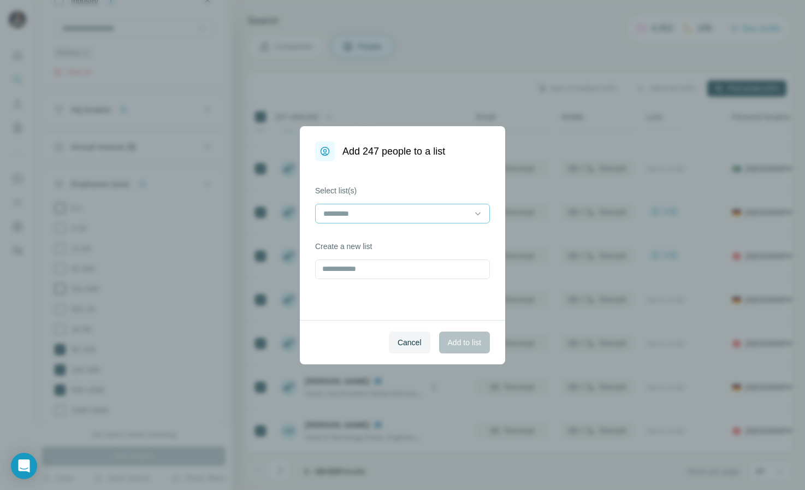
click at [395, 208] on input at bounding box center [395, 214] width 147 height 12
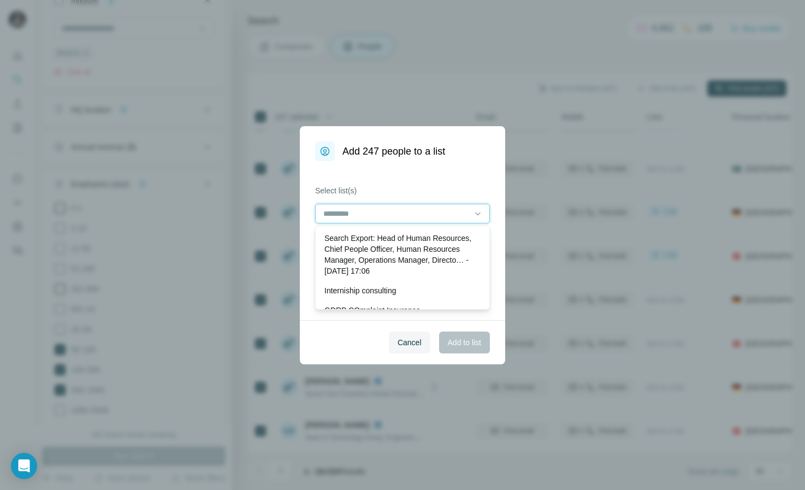
click at [395, 208] on input at bounding box center [395, 214] width 147 height 12
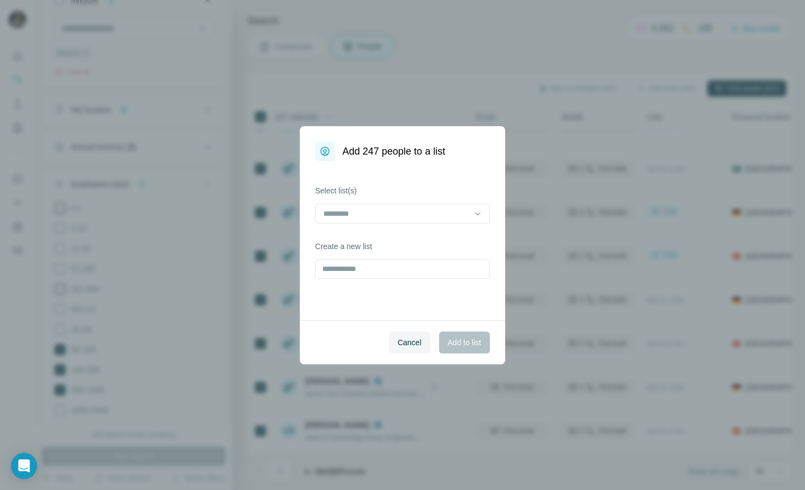
click at [472, 176] on div "Select list(s) Create a new list" at bounding box center [402, 240] width 205 height 159
click at [411, 270] on input "text" at bounding box center [402, 269] width 175 height 20
type input "**********"
click at [468, 347] on span "Add to list" at bounding box center [464, 342] width 33 height 11
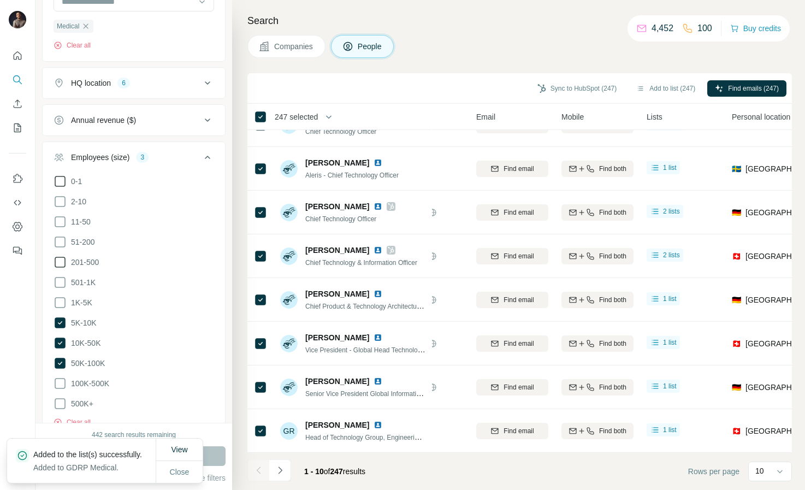
scroll to position [766, 0]
click at [57, 374] on icon at bounding box center [60, 380] width 13 height 13
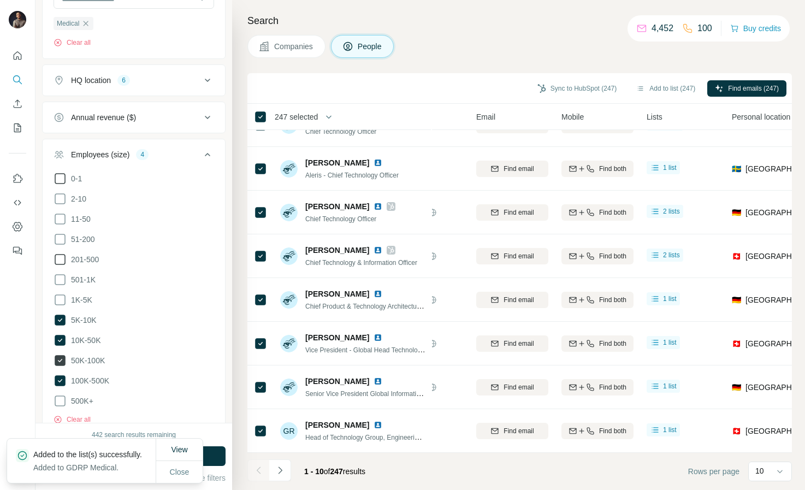
click at [60, 355] on icon at bounding box center [60, 360] width 11 height 11
click at [60, 335] on icon at bounding box center [60, 340] width 11 height 11
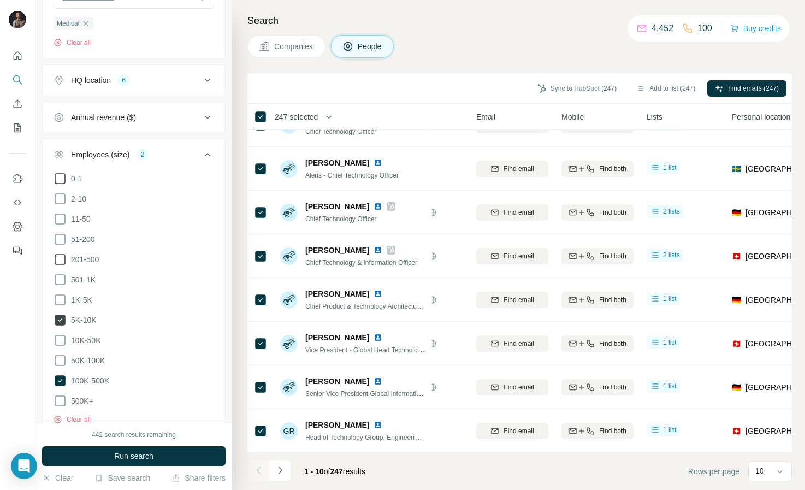
click at [60, 315] on icon at bounding box center [60, 320] width 11 height 11
click at [62, 293] on icon at bounding box center [60, 299] width 13 height 13
click at [58, 273] on icon at bounding box center [60, 279] width 13 height 13
click at [58, 253] on icon at bounding box center [60, 259] width 13 height 13
click at [59, 233] on icon at bounding box center [60, 239] width 13 height 13
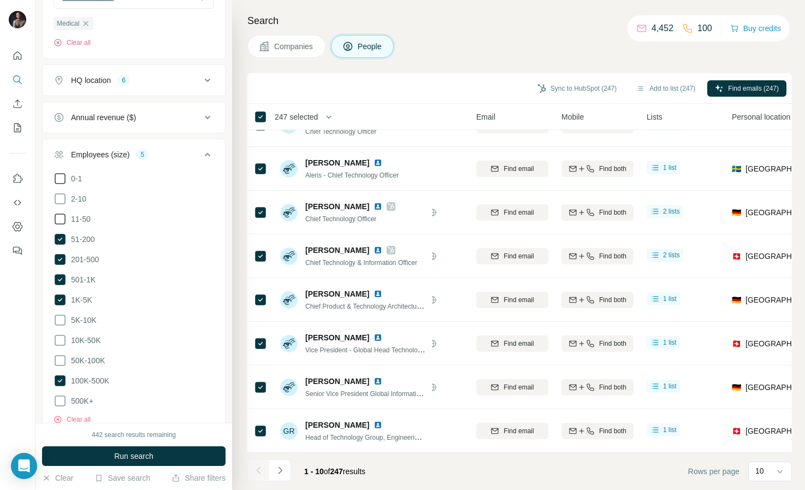
click at [59, 212] on icon at bounding box center [60, 218] width 13 height 13
click at [58, 394] on icon at bounding box center [60, 400] width 13 height 13
click at [129, 459] on span "Run search" at bounding box center [133, 456] width 39 height 11
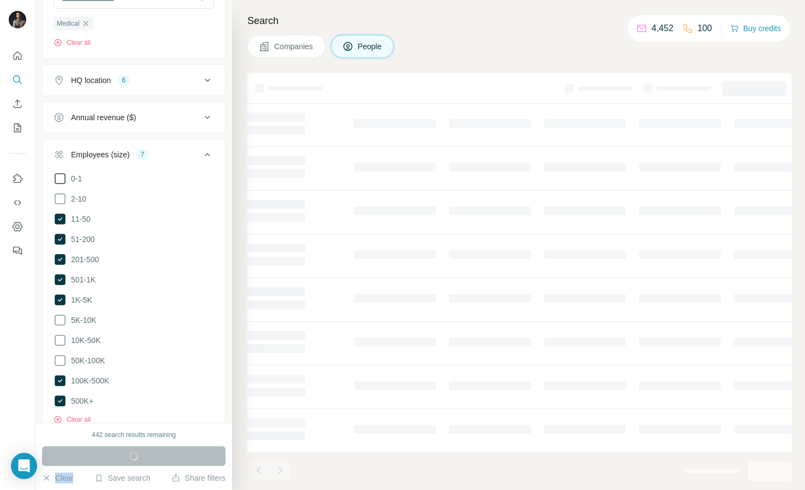
click at [130, 463] on div "Run search" at bounding box center [133, 456] width 183 height 20
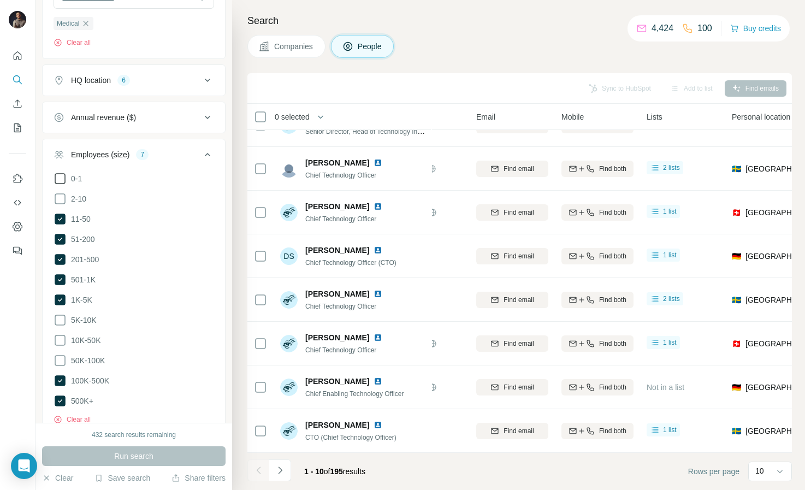
click at [297, 114] on span "0 selected" at bounding box center [292, 116] width 35 height 11
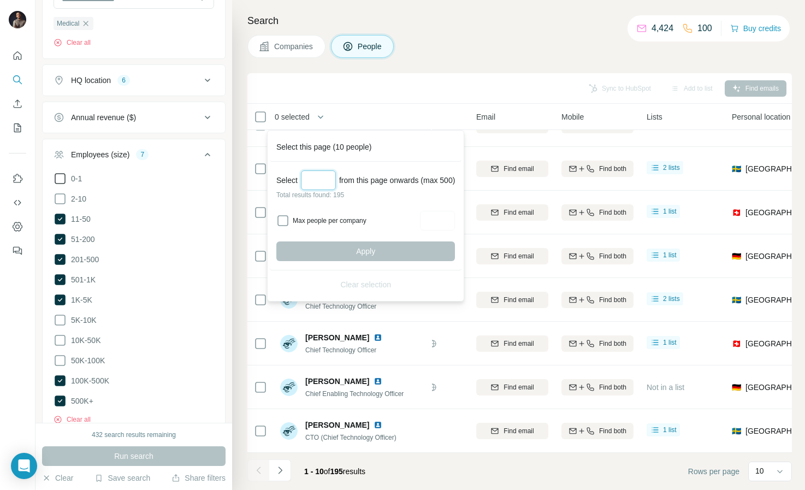
click at [321, 179] on input "Select a number (up to 500)" at bounding box center [318, 180] width 35 height 20
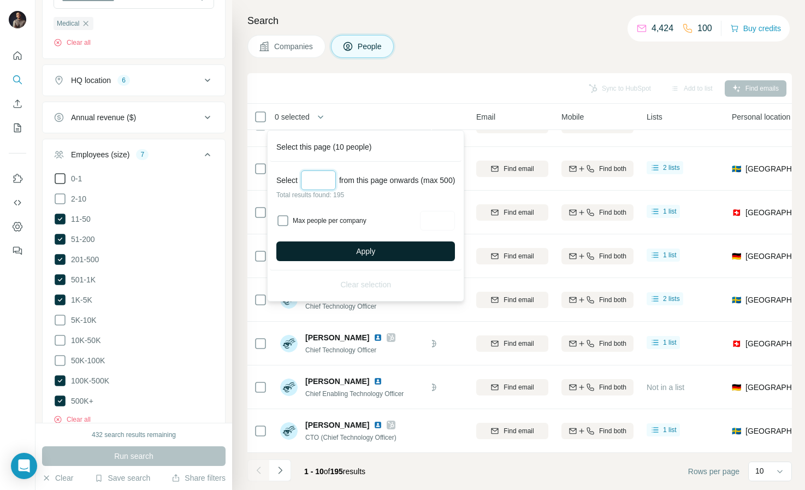
type input "***"
click at [375, 254] on span "Apply" at bounding box center [365, 251] width 19 height 11
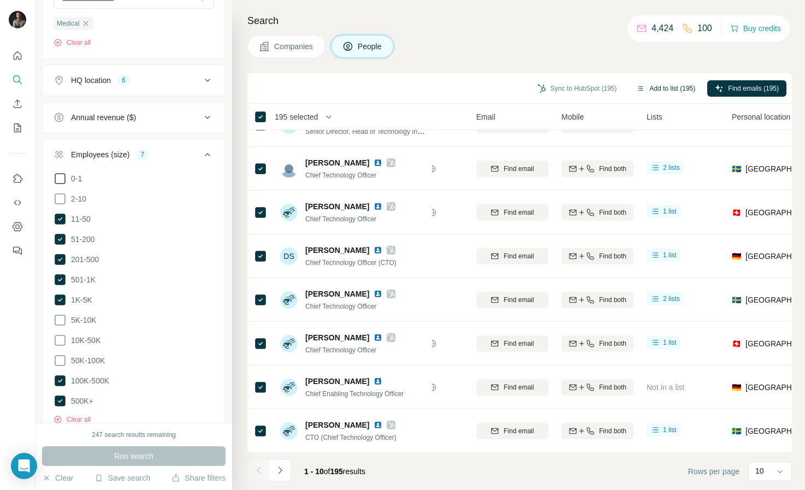
click at [661, 90] on button "Add to list (195)" at bounding box center [666, 88] width 74 height 16
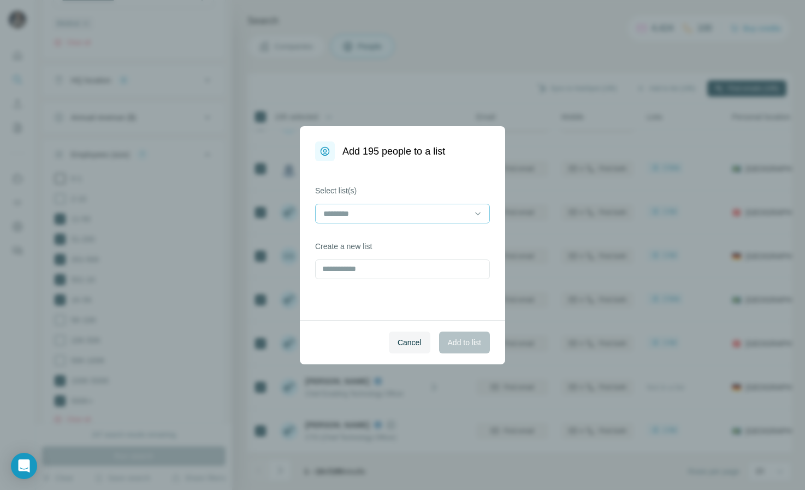
click at [395, 220] on div at bounding box center [395, 213] width 147 height 19
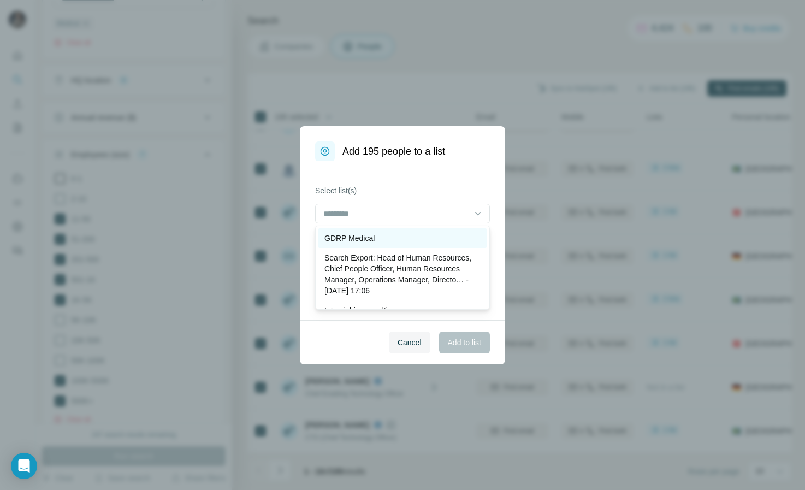
click at [367, 230] on div "GDRP Medical" at bounding box center [402, 238] width 169 height 20
click at [472, 345] on span "Add to list" at bounding box center [464, 342] width 33 height 11
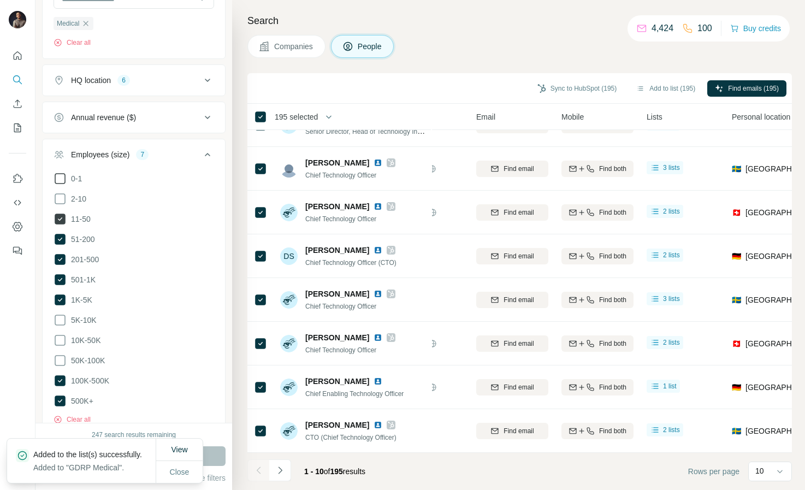
click at [59, 214] on icon at bounding box center [60, 219] width 11 height 11
click at [59, 189] on ul "0-1 2-10 11-50 [PHONE_NUMBER] 501-1K 1K-5K 5K-10K 10K-50K 50K-100K 100K-500K 50…" at bounding box center [134, 290] width 161 height 236
click at [59, 234] on icon at bounding box center [60, 239] width 11 height 11
click at [60, 227] on ul "0-1 2-10 11-50 [PHONE_NUMBER] 501-1K 1K-5K 5K-10K 10K-50K 50K-100K 100K-500K 50…" at bounding box center [134, 290] width 161 height 236
click at [60, 254] on icon at bounding box center [60, 259] width 11 height 11
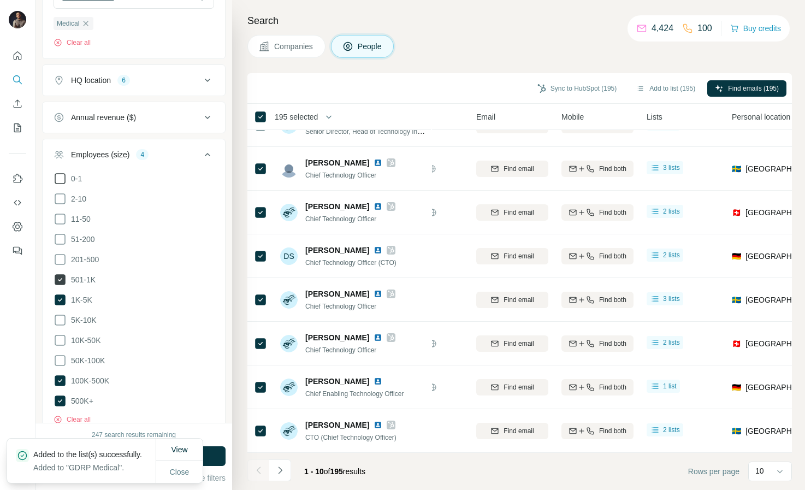
click at [60, 274] on icon at bounding box center [60, 279] width 11 height 11
click at [61, 294] on icon at bounding box center [60, 299] width 11 height 11
click at [60, 375] on icon at bounding box center [60, 380] width 11 height 11
click at [60, 395] on icon at bounding box center [60, 400] width 11 height 11
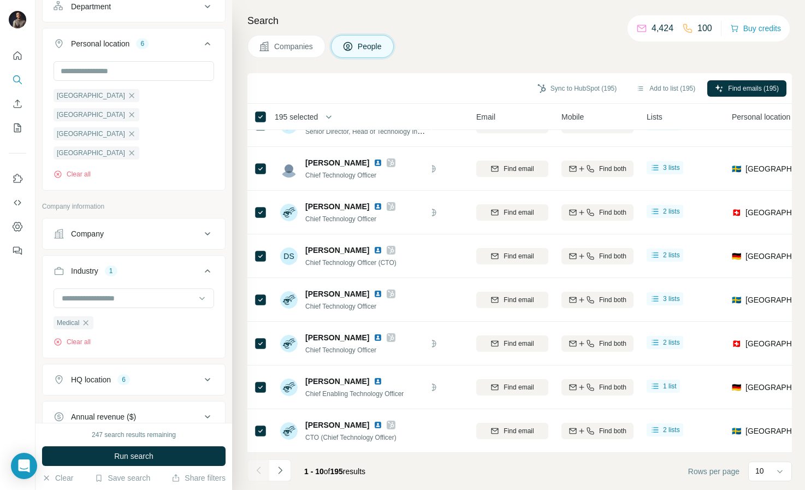
scroll to position [464, 0]
click at [91, 291] on div at bounding box center [128, 300] width 135 height 19
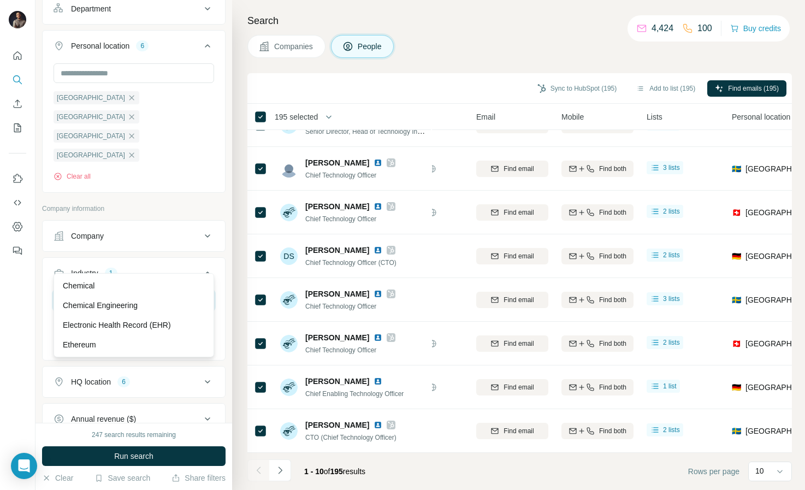
type input "*"
click at [43, 307] on div "Medical Clear all" at bounding box center [134, 324] width 182 height 67
click at [88, 318] on div "Medical" at bounding box center [74, 324] width 40 height 13
click at [88, 321] on icon "button" at bounding box center [85, 325] width 9 height 9
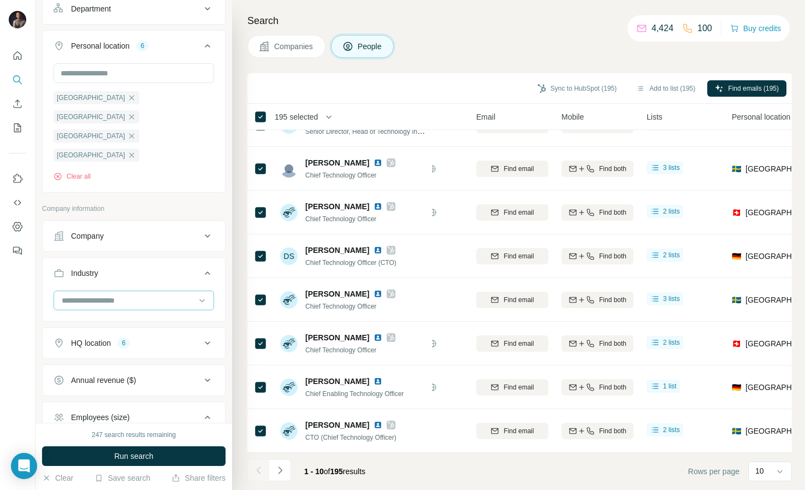
click at [93, 294] on input at bounding box center [128, 300] width 135 height 12
type input "*******"
click at [77, 310] on p "Medical Device" at bounding box center [89, 305] width 52 height 11
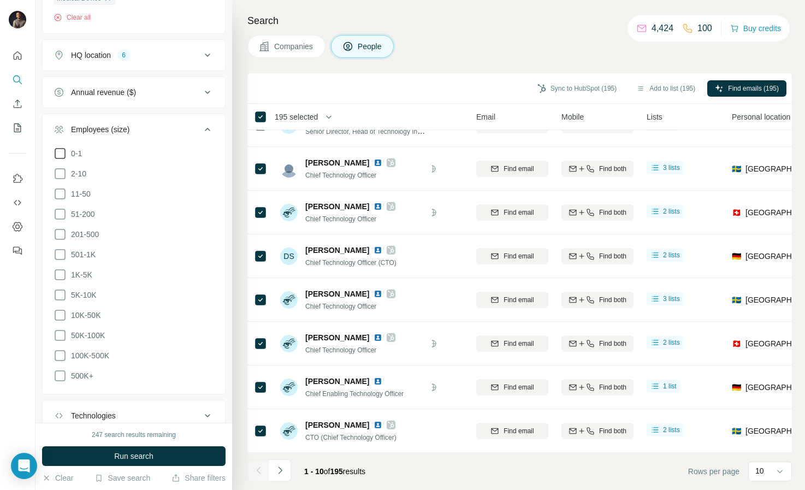
scroll to position [780, 0]
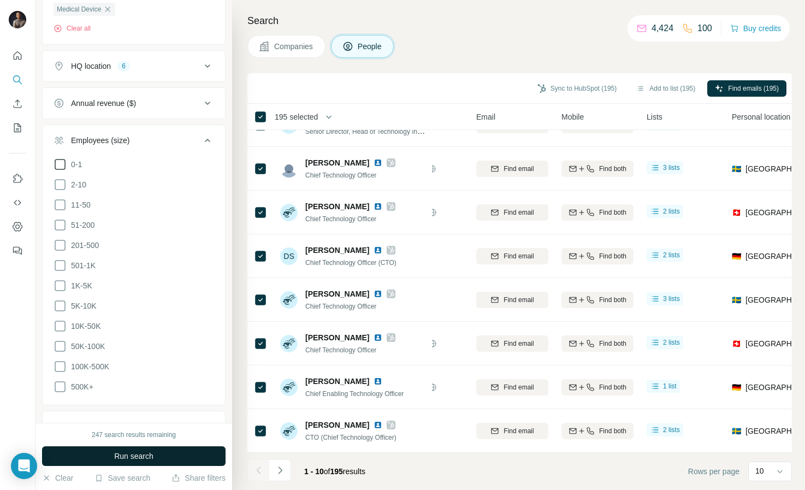
click at [143, 459] on span "Run search" at bounding box center [133, 456] width 39 height 11
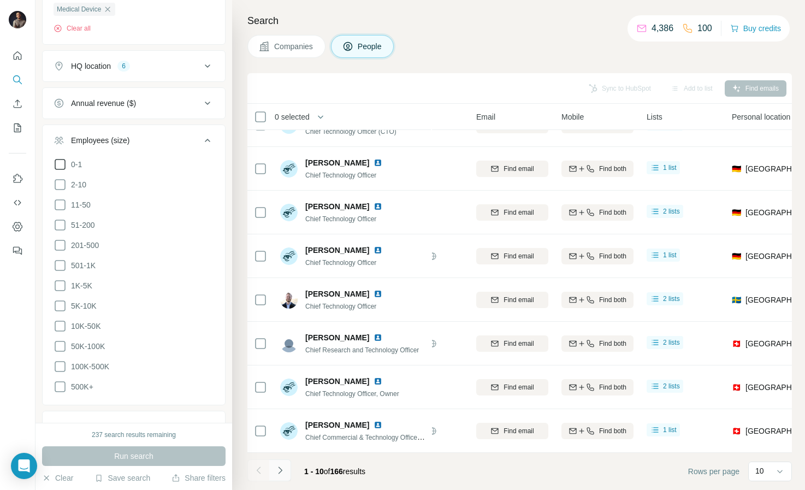
click at [281, 472] on icon "Navigate to next page" at bounding box center [280, 470] width 11 height 11
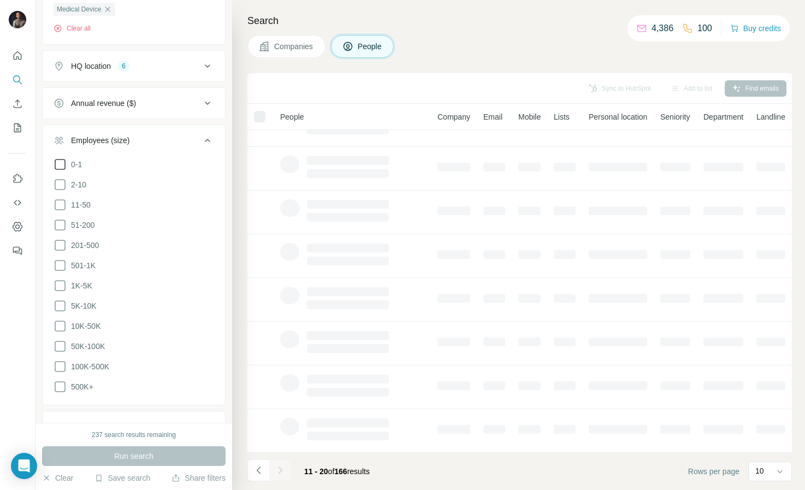
scroll to position [114, 10]
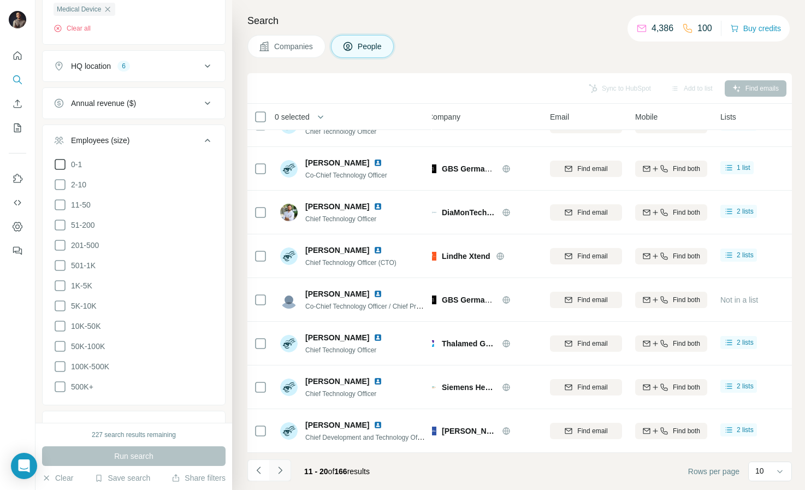
click at [281, 472] on icon "Navigate to next page" at bounding box center [280, 470] width 11 height 11
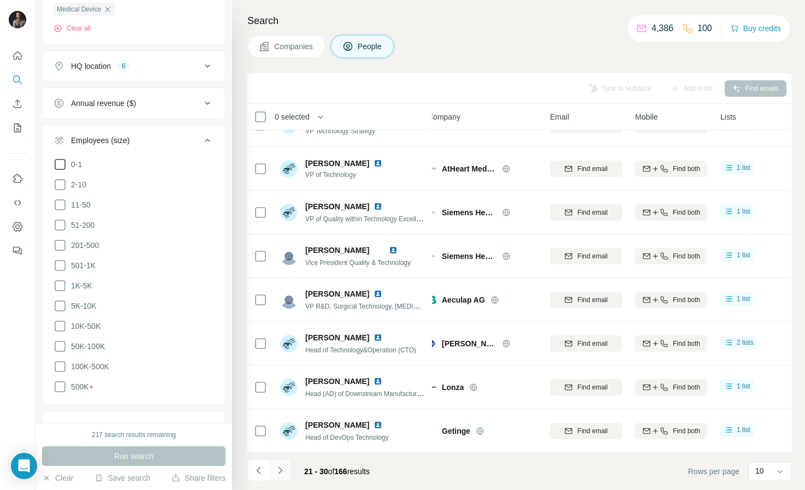
click at [285, 469] on icon "Navigate to next page" at bounding box center [280, 470] width 11 height 11
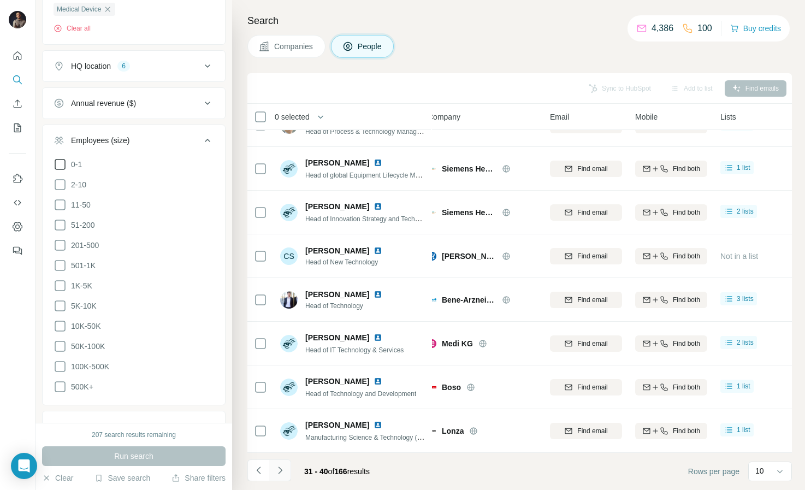
click at [285, 469] on icon "Navigate to next page" at bounding box center [280, 470] width 11 height 11
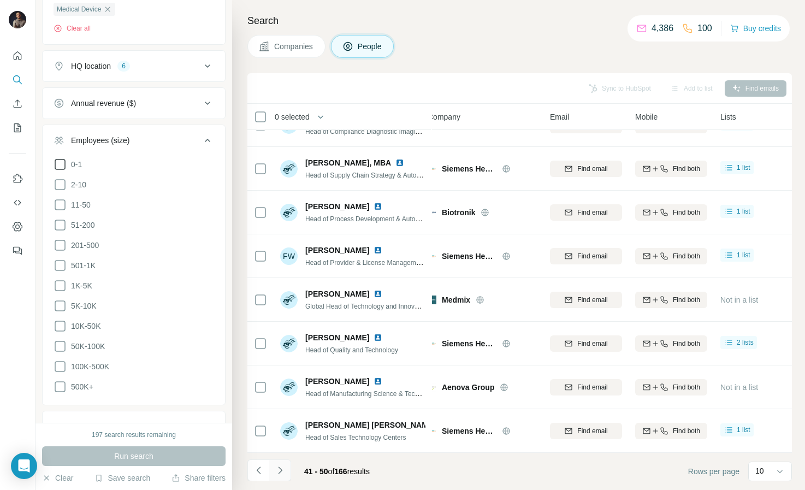
click at [280, 469] on icon "Navigate to next page" at bounding box center [280, 470] width 11 height 11
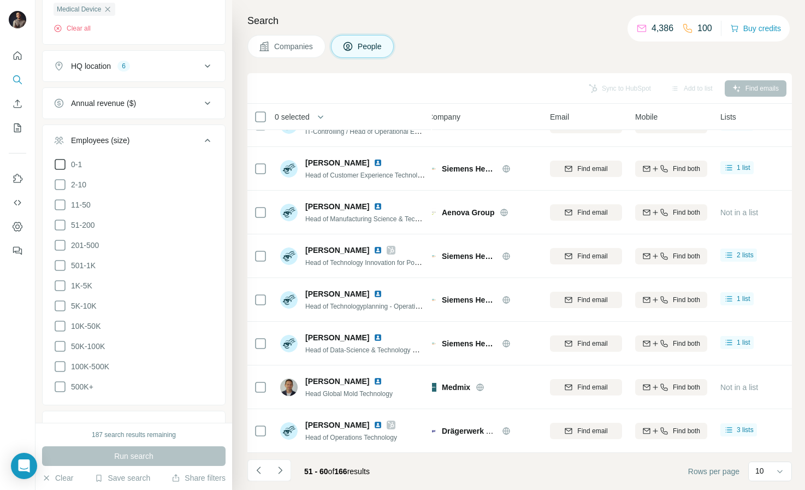
click at [295, 111] on span "0 selected" at bounding box center [292, 116] width 35 height 11
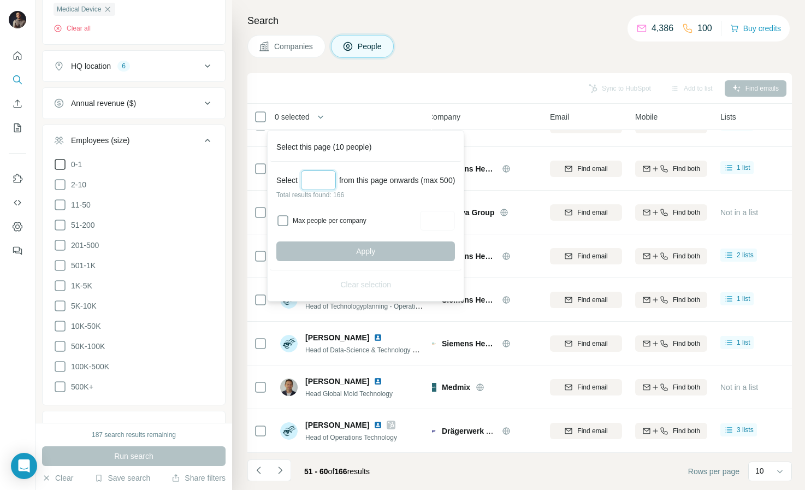
click at [319, 179] on input "Select a number (up to 500)" at bounding box center [318, 180] width 35 height 20
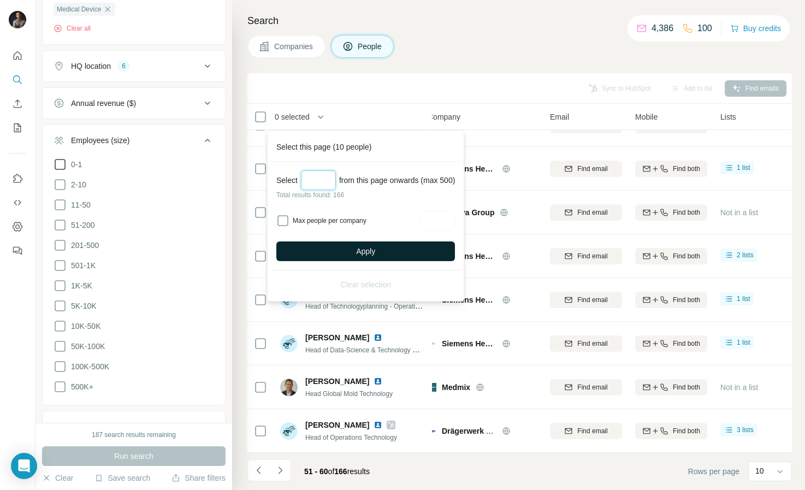
type input "***"
click at [334, 248] on button "Apply" at bounding box center [365, 251] width 179 height 20
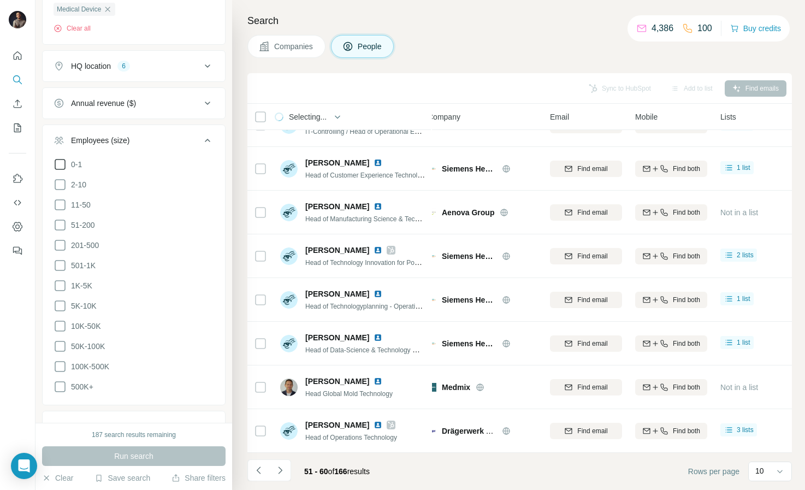
click at [684, 87] on div "Add to list" at bounding box center [691, 88] width 57 height 16
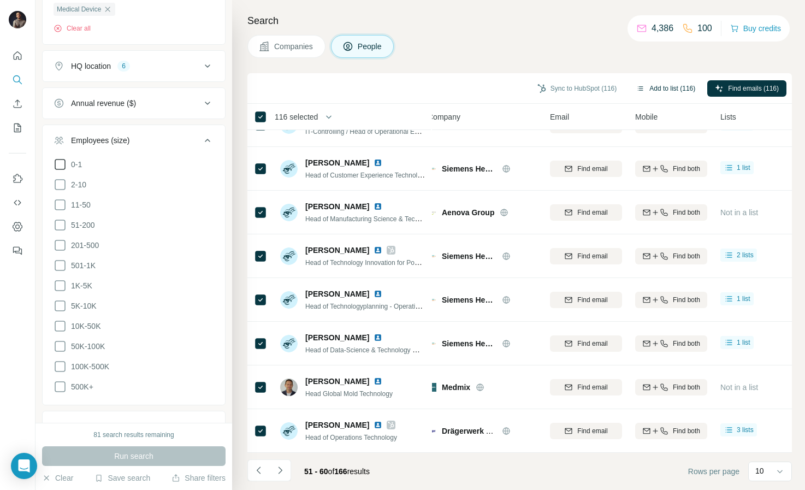
click at [672, 94] on button "Add to list (116)" at bounding box center [666, 88] width 74 height 16
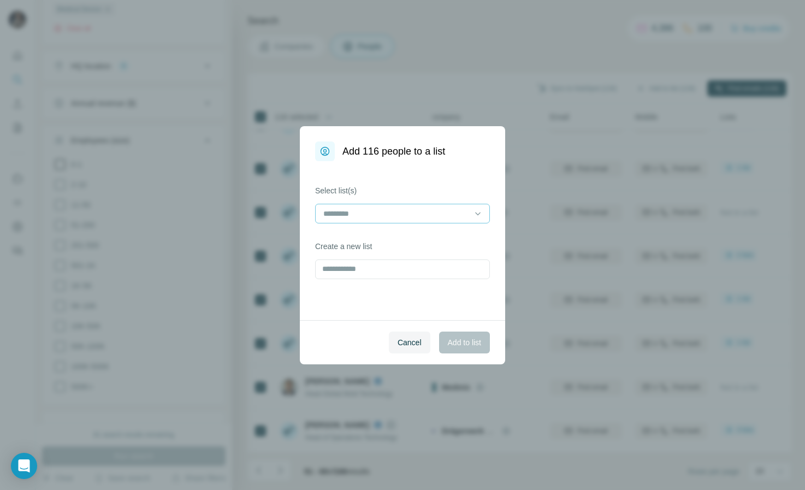
click at [388, 214] on input at bounding box center [395, 214] width 147 height 12
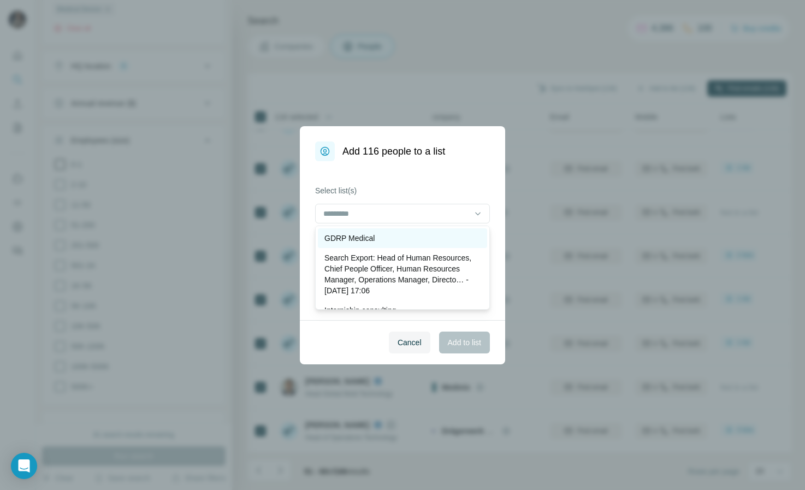
click at [352, 243] on p "GDRP Medical" at bounding box center [349, 238] width 50 height 11
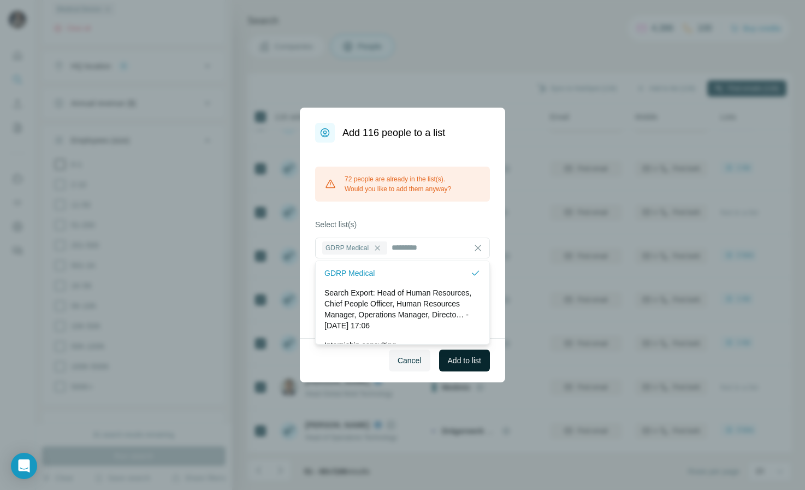
click at [470, 360] on span "Add to list" at bounding box center [464, 360] width 33 height 11
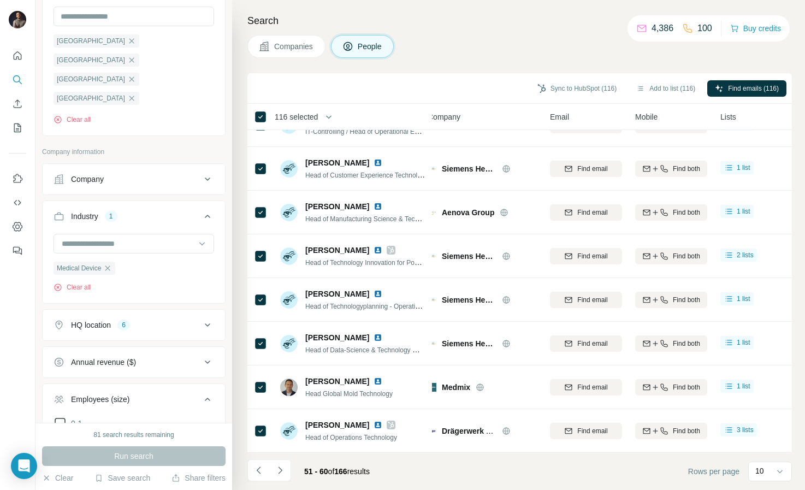
scroll to position [561, 0]
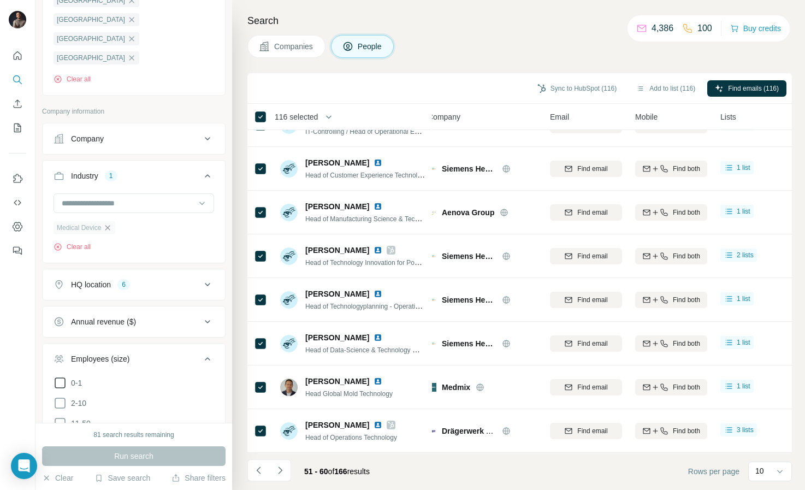
click at [109, 223] on icon "button" at bounding box center [107, 227] width 9 height 9
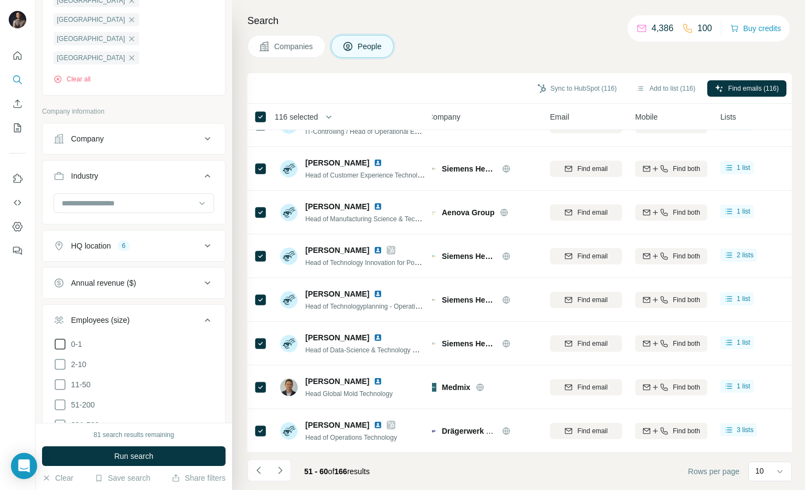
click at [105, 193] on div at bounding box center [134, 204] width 161 height 22
click at [105, 197] on input at bounding box center [128, 203] width 135 height 12
click at [87, 197] on input at bounding box center [128, 203] width 135 height 12
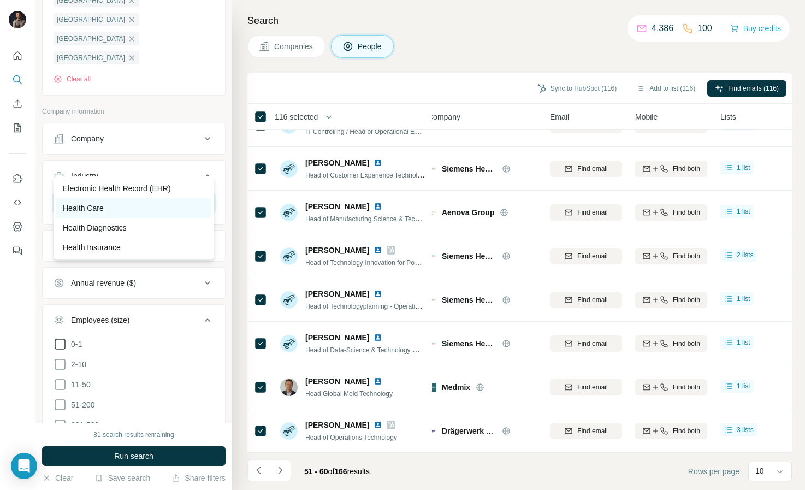
type input "******"
click at [129, 202] on div "Health Care" at bounding box center [133, 208] width 155 height 20
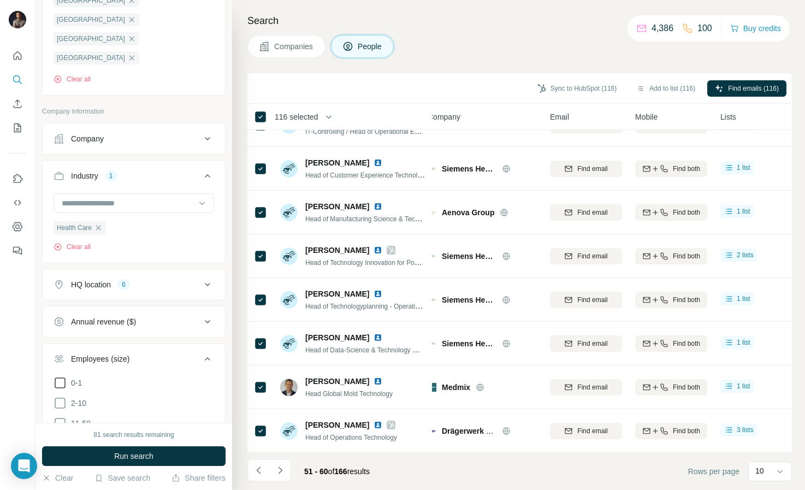
click at [145, 163] on button "Industry 1" at bounding box center [134, 178] width 182 height 31
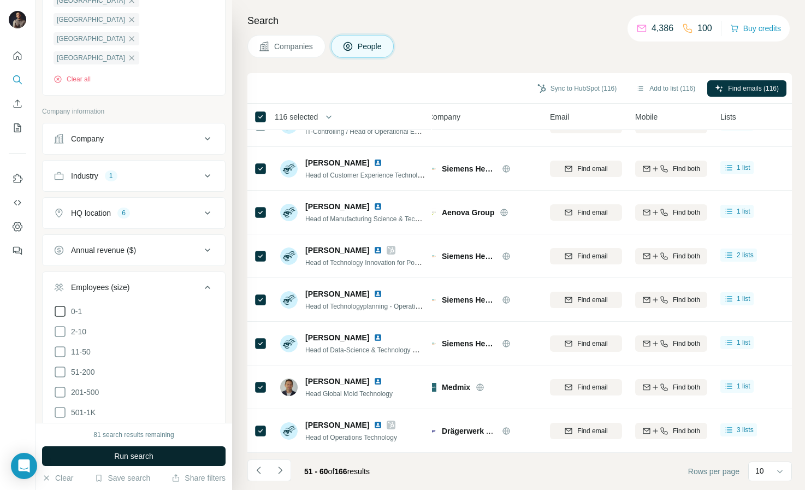
click at [91, 450] on button "Run search" at bounding box center [133, 456] width 183 height 20
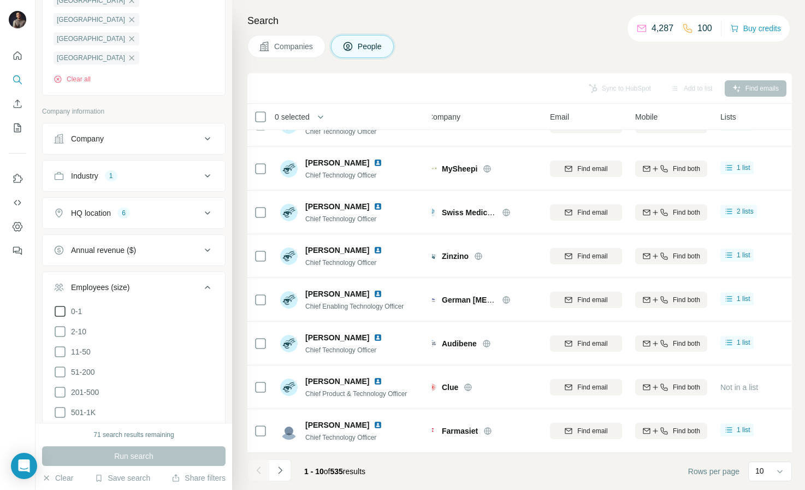
click at [287, 117] on span "0 selected" at bounding box center [292, 116] width 35 height 11
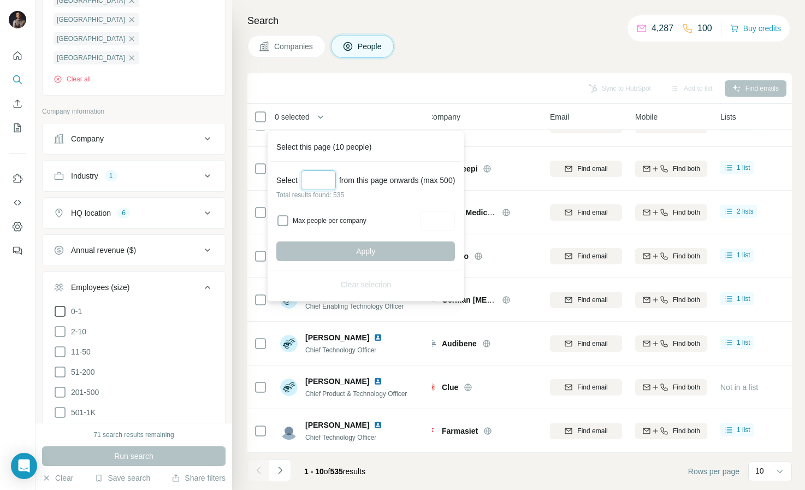
click at [320, 175] on input "Select a number (up to 500)" at bounding box center [318, 180] width 35 height 20
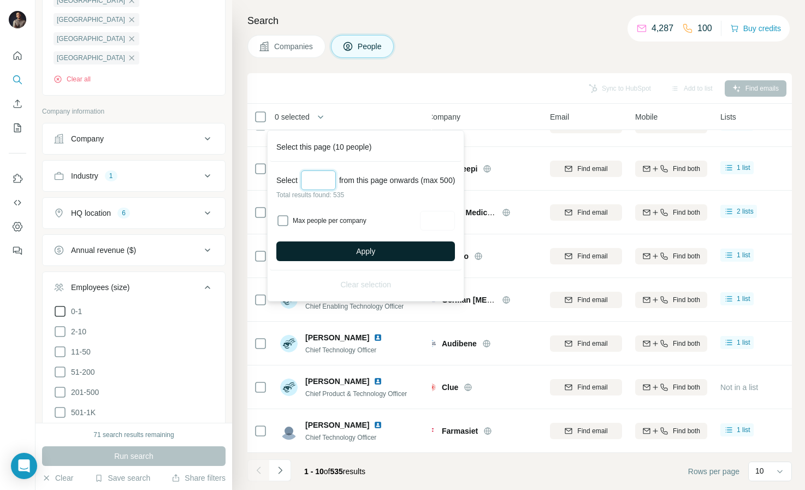
type input "**"
click at [330, 259] on button "Apply" at bounding box center [365, 251] width 179 height 20
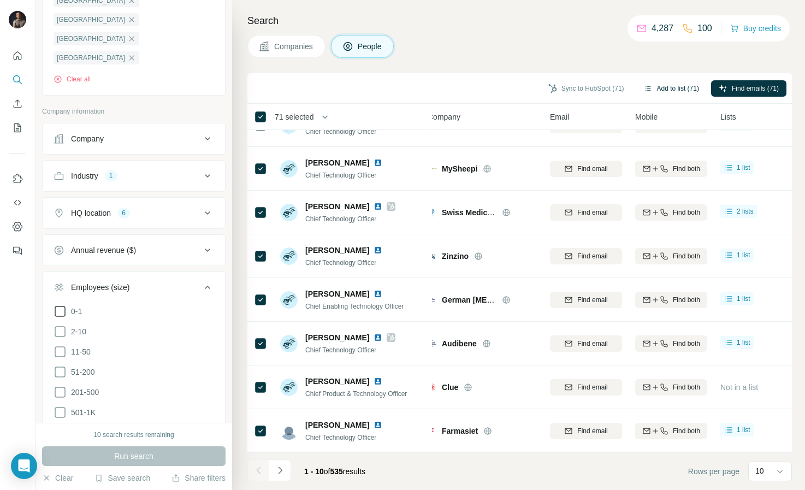
click at [666, 89] on button "Add to list (71)" at bounding box center [671, 88] width 70 height 16
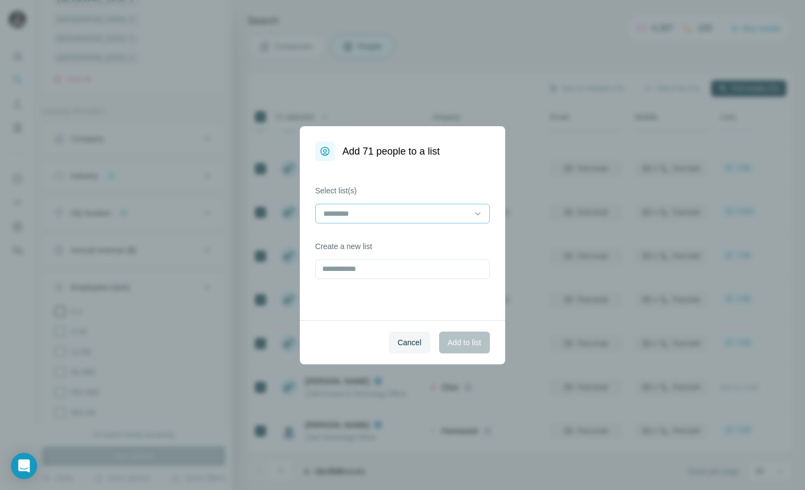
click at [374, 218] on input at bounding box center [395, 214] width 147 height 12
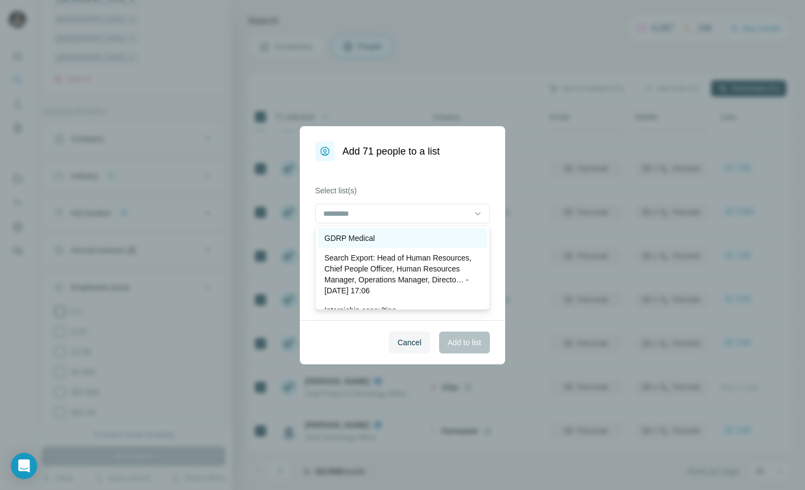
click at [372, 234] on p "GDRP Medical" at bounding box center [349, 238] width 50 height 11
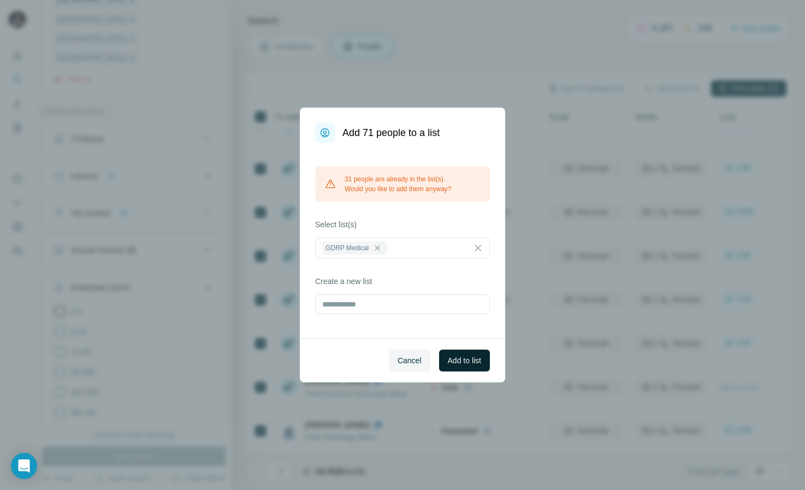
click at [462, 367] on button "Add to list" at bounding box center [464, 361] width 51 height 22
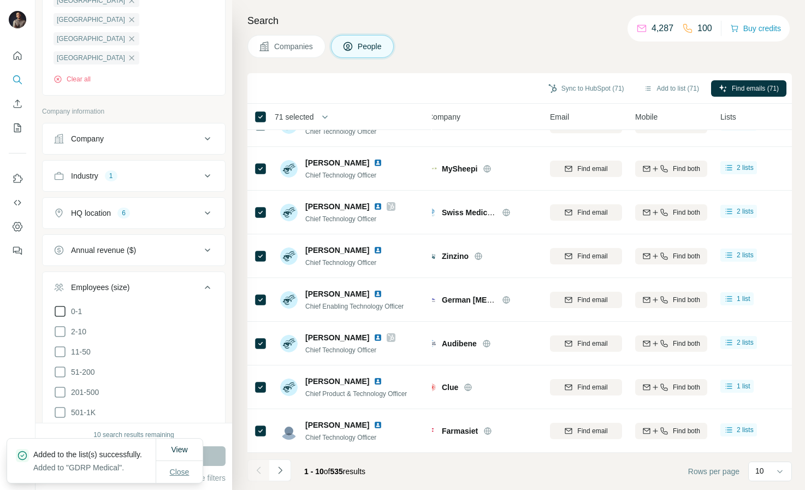
click at [177, 466] on span "Close" at bounding box center [180, 471] width 20 height 11
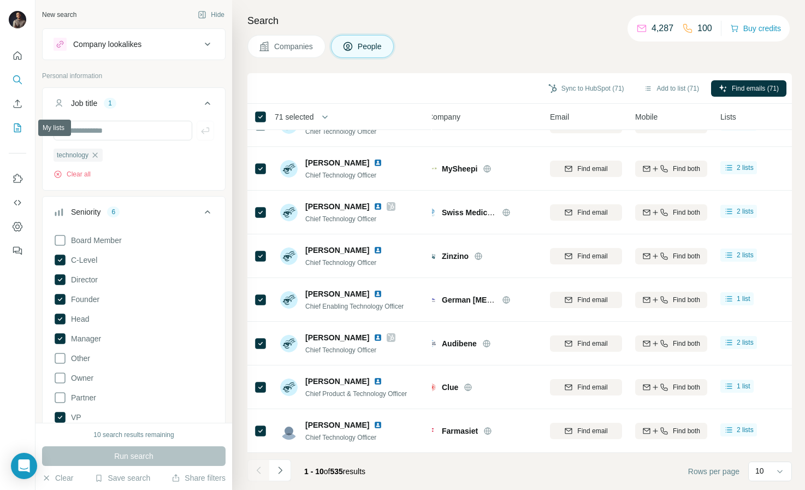
click at [16, 130] on icon "My lists" at bounding box center [18, 126] width 5 height 7
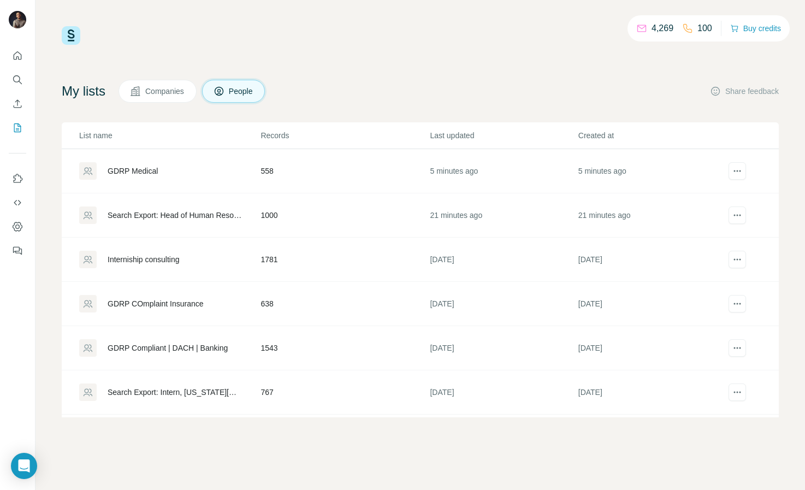
click at [129, 168] on div "GDRP Medical" at bounding box center [133, 170] width 50 height 11
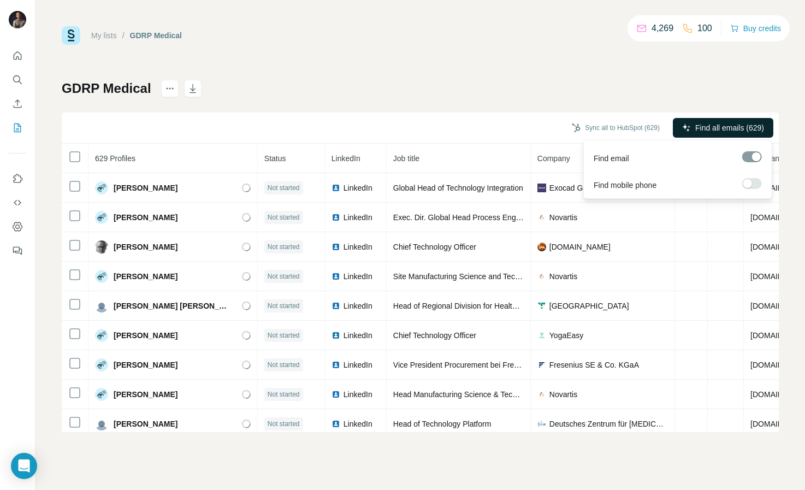
click at [706, 131] on span "Find all emails (629)" at bounding box center [729, 127] width 69 height 11
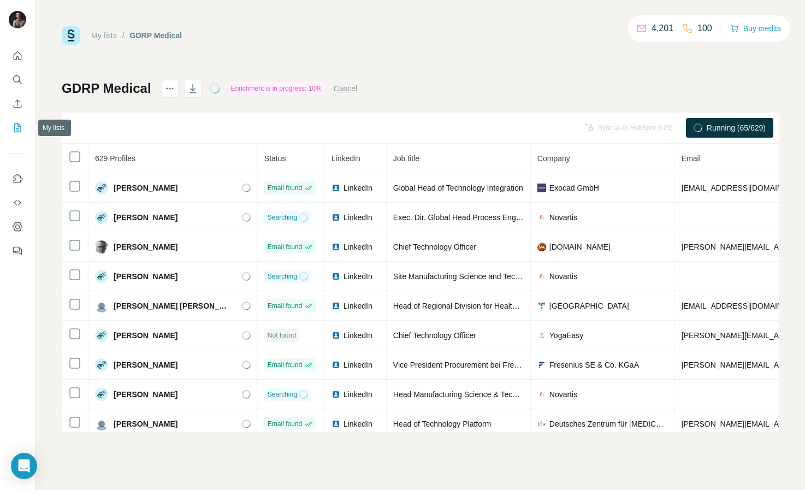
click at [19, 129] on icon "My lists" at bounding box center [17, 127] width 11 height 11
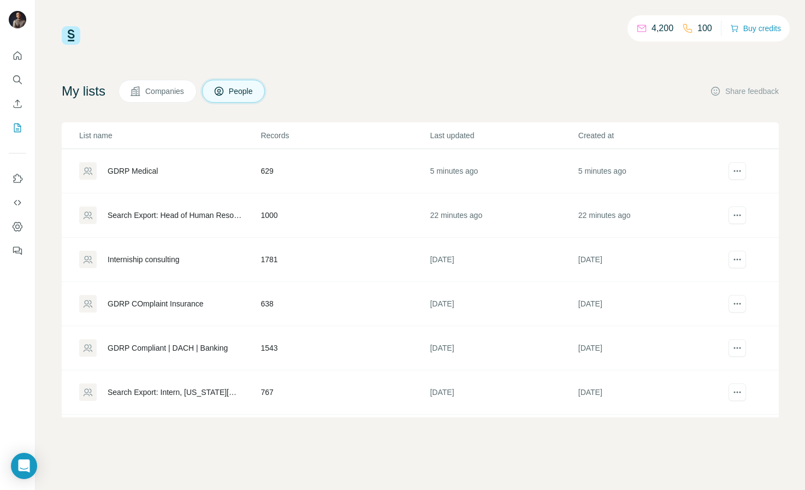
click at [192, 226] on td "Search Export: Head of Human Resources, Chief People Officer, Human Resources M…" at bounding box center [161, 215] width 198 height 44
click at [180, 258] on div "Interniship consulting" at bounding box center [144, 259] width 72 height 11
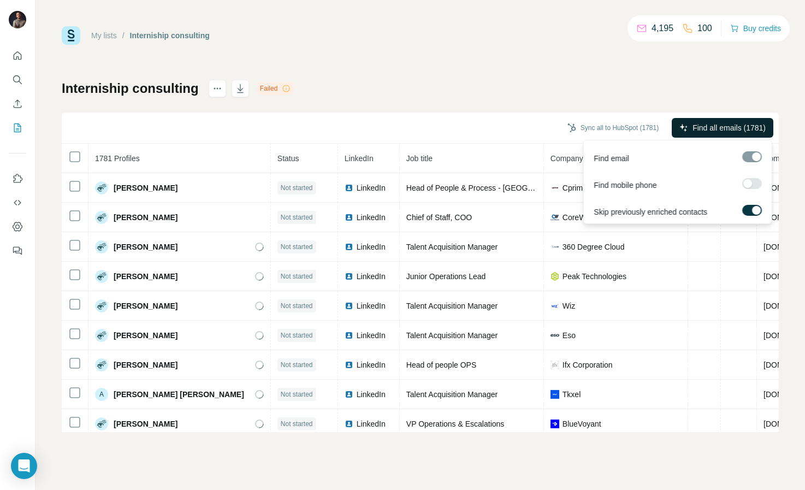
click at [717, 128] on span "Find all emails (1781)" at bounding box center [728, 127] width 73 height 11
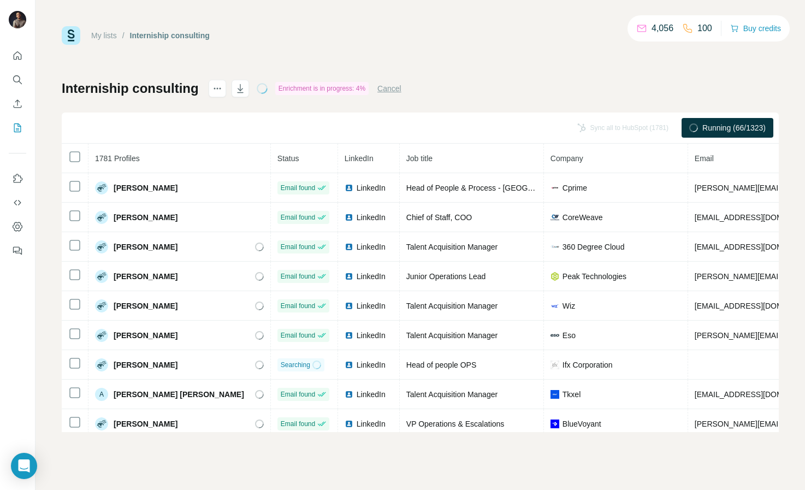
click at [101, 32] on link "My lists" at bounding box center [104, 35] width 26 height 9
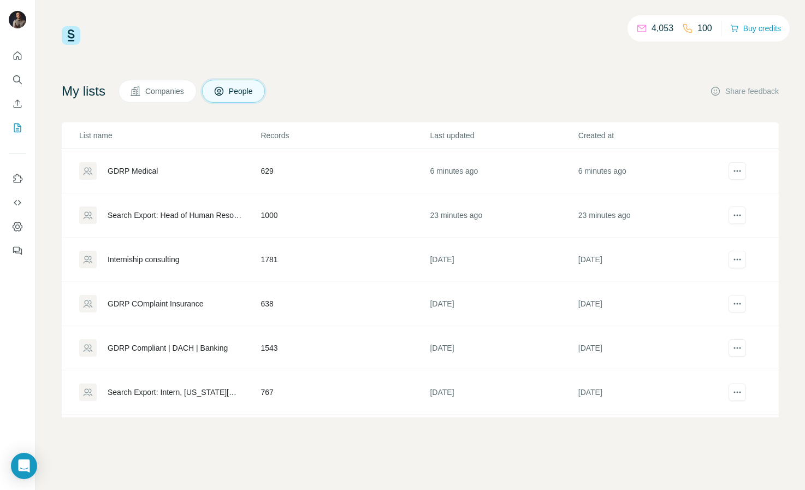
click at [137, 309] on div "GDRP COmplaint Insurance" at bounding box center [169, 303] width 180 height 17
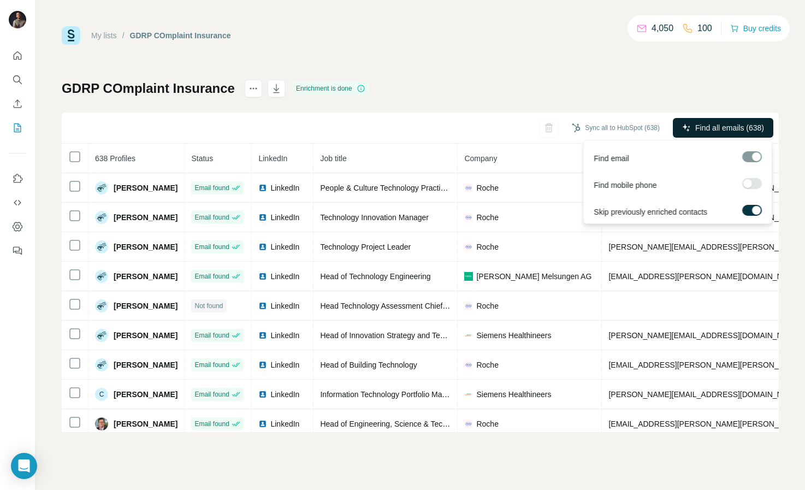
click at [737, 128] on span "Find all emails (638)" at bounding box center [729, 127] width 69 height 11
